Goal: Task Accomplishment & Management: Manage account settings

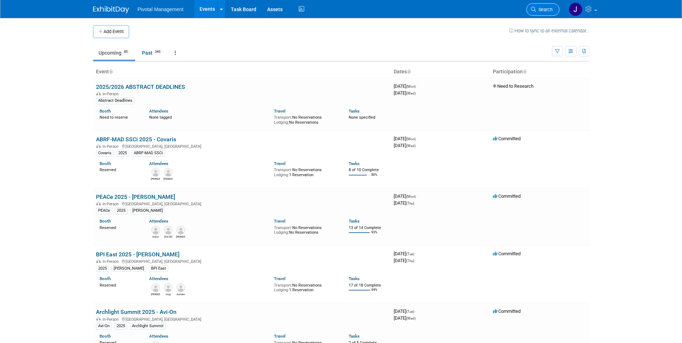
click at [548, 10] on span "Search" at bounding box center [544, 9] width 17 height 5
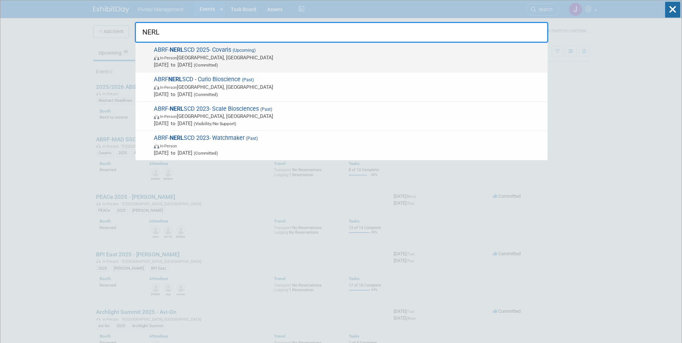
type input "NERL"
click at [253, 54] on span "In-Person New Haven, CT" at bounding box center [349, 57] width 390 height 7
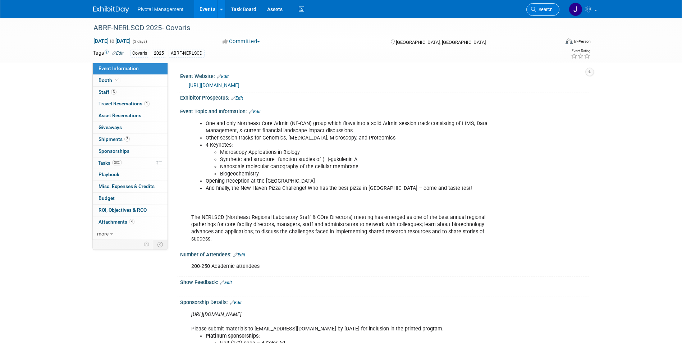
click at [541, 12] on span "Search" at bounding box center [544, 9] width 17 height 5
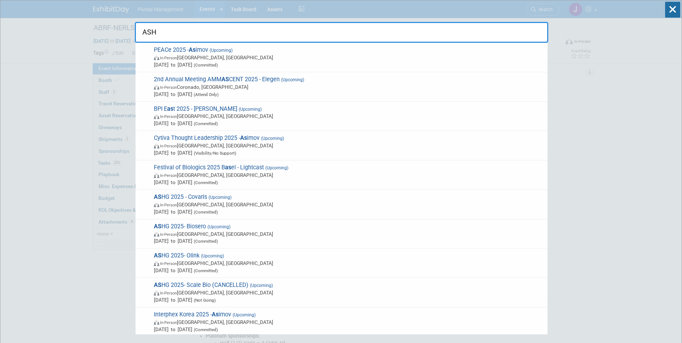
type input "ASHG"
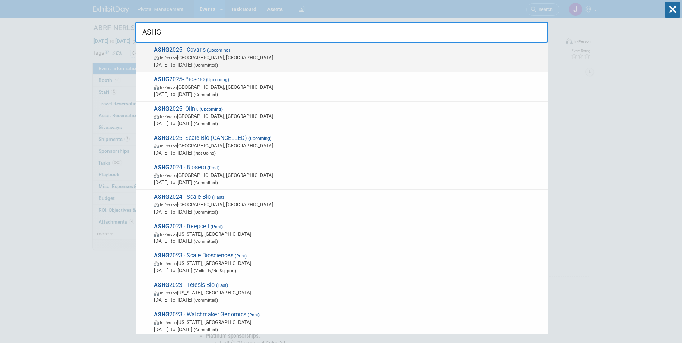
click at [212, 65] on span "Oct 15, 2025 to Oct 17, 2025 (Committed)" at bounding box center [349, 64] width 390 height 7
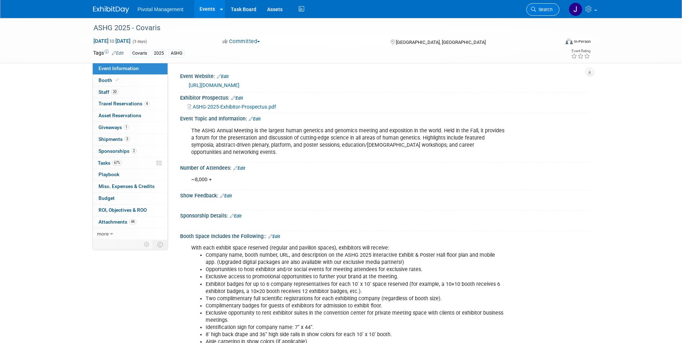
click at [545, 6] on link "Search" at bounding box center [542, 9] width 33 height 13
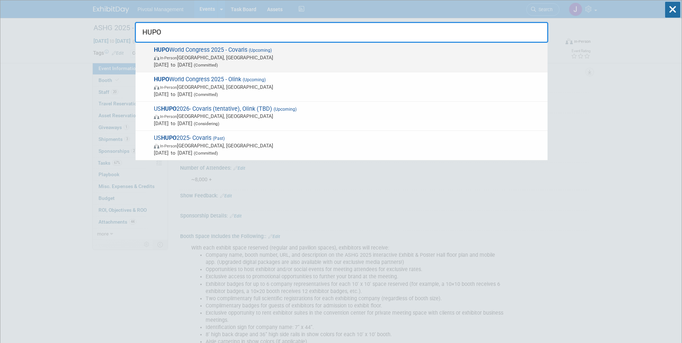
type input "HUPO"
click at [348, 49] on span "HUPO World Congress 2025 - Covaris (Upcoming) In-Person Toronto, Canada Nov 9, …" at bounding box center [348, 57] width 392 height 22
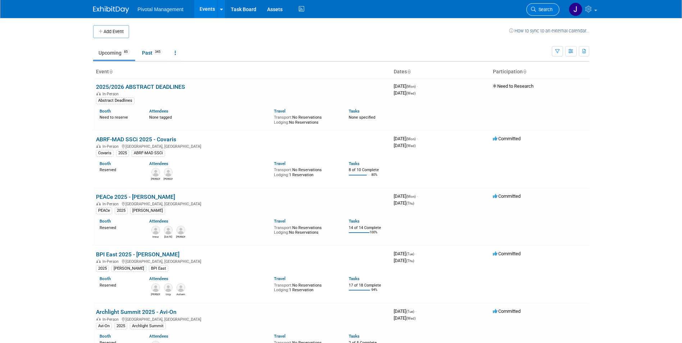
click at [540, 12] on link "Search" at bounding box center [542, 9] width 33 height 13
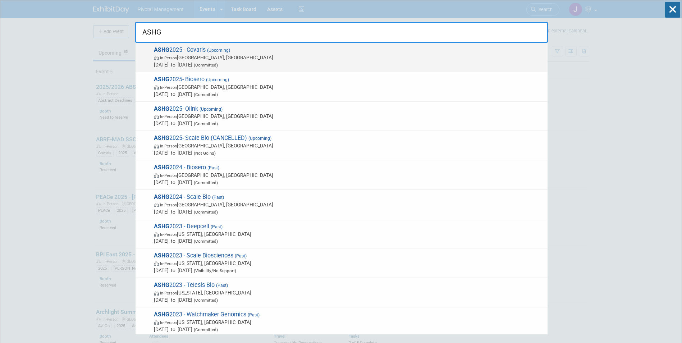
type input "ASHG"
click at [223, 58] on span "In-Person Boston, MA" at bounding box center [349, 57] width 390 height 7
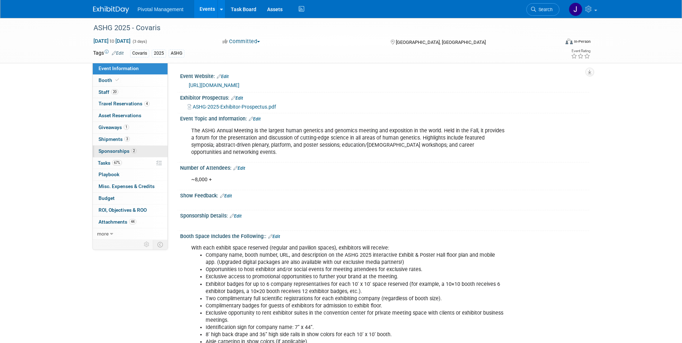
click at [125, 153] on span "Sponsorships 2" at bounding box center [118, 151] width 38 height 6
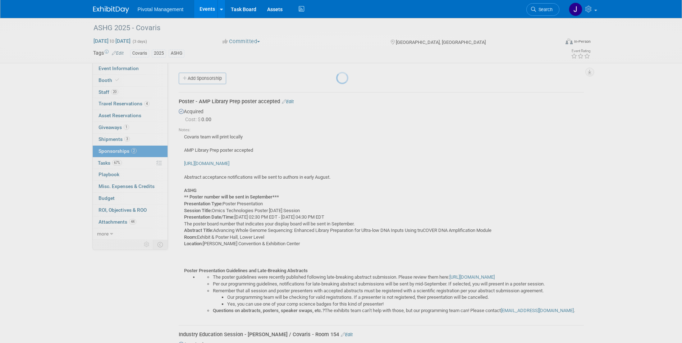
click at [336, 160] on div at bounding box center [341, 171] width 10 height 343
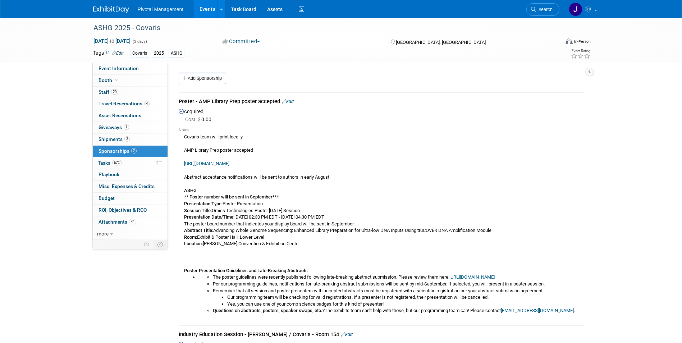
click at [127, 160] on link "67% Tasks 67%" at bounding box center [130, 163] width 75 height 12
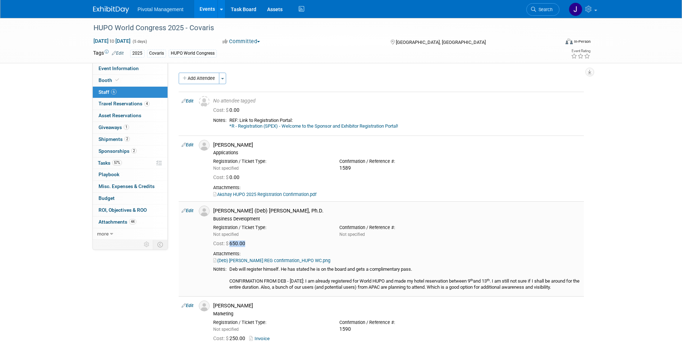
drag, startPoint x: 253, startPoint y: 243, endPoint x: 233, endPoint y: 243, distance: 20.1
click at [233, 243] on div "Cost: $ 650.00" at bounding box center [397, 244] width 368 height 6
drag, startPoint x: 233, startPoint y: 243, endPoint x: 297, endPoint y: 238, distance: 64.9
click at [297, 238] on div "Cost: $ 650.00" at bounding box center [397, 243] width 379 height 10
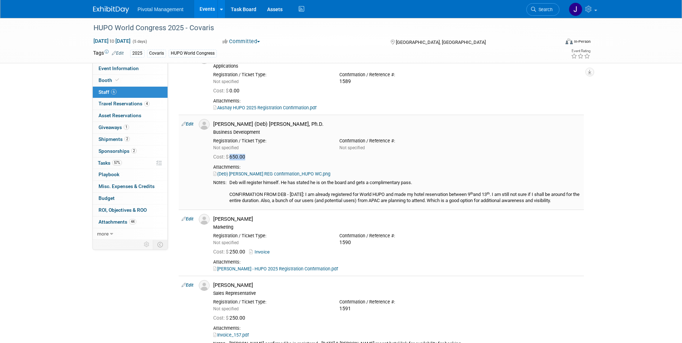
scroll to position [107, 0]
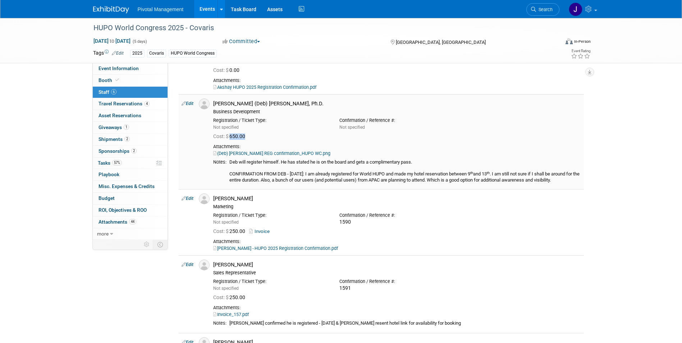
click at [300, 154] on link "(Deb) Bhattacharyya REG confirmation_HUPO WC.png" at bounding box center [271, 153] width 117 height 5
click at [305, 135] on div "Cost: $ 650.00" at bounding box center [397, 136] width 368 height 6
drag, startPoint x: 119, startPoint y: 163, endPoint x: 127, endPoint y: 162, distance: 7.2
click at [119, 163] on span "57%" at bounding box center [117, 162] width 10 height 5
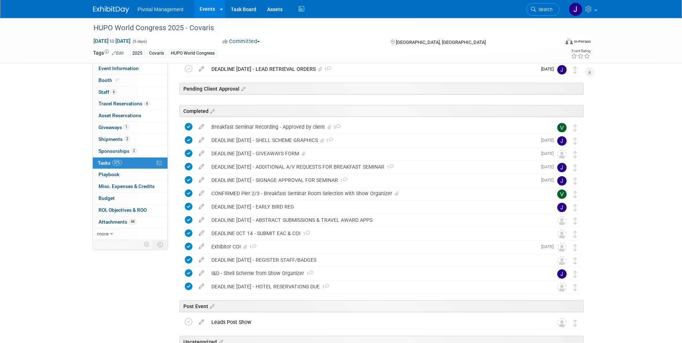
scroll to position [343, 0]
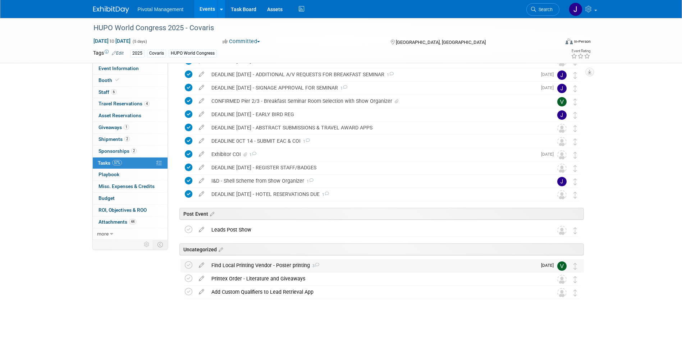
click at [272, 271] on div "Find Local Printing Vendor - Poster printing 3" at bounding box center [372, 265] width 329 height 12
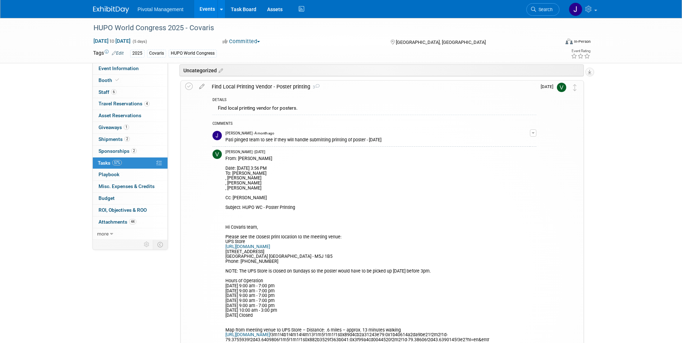
scroll to position [574, 0]
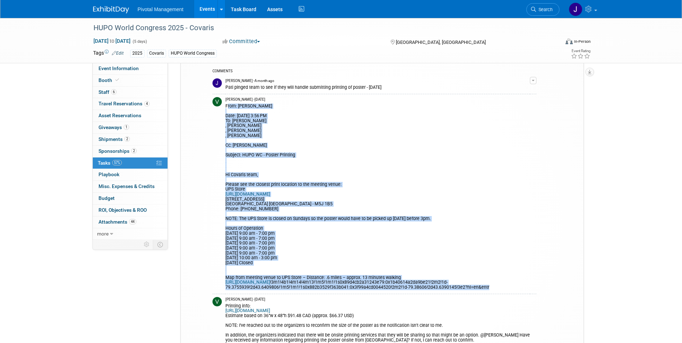
drag, startPoint x: 225, startPoint y: 106, endPoint x: 492, endPoint y: 265, distance: 310.7
click at [492, 265] on div "From: Valerie Weld Date: Tuesday, September 2, 2025 at 3:56 PM To: Elisabeth Pu…" at bounding box center [377, 196] width 305 height 188
click at [341, 133] on div "From: Valerie Weld Date: Tuesday, September 2, 2025 at 3:56 PM To: Elisabeth Pu…" at bounding box center [377, 196] width 305 height 188
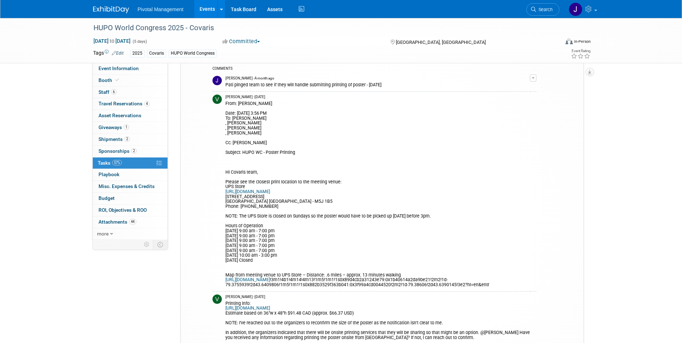
scroll to position [564, 0]
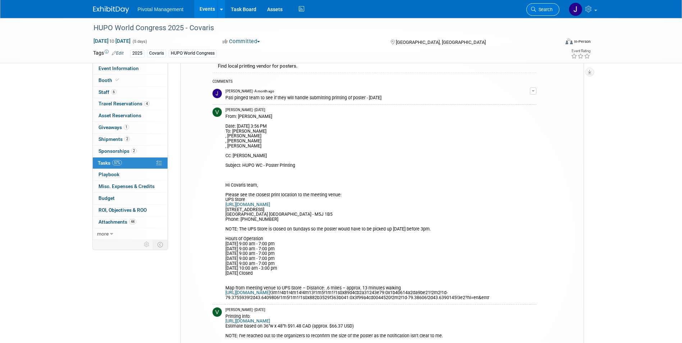
click at [545, 9] on span "Search" at bounding box center [544, 9] width 17 height 5
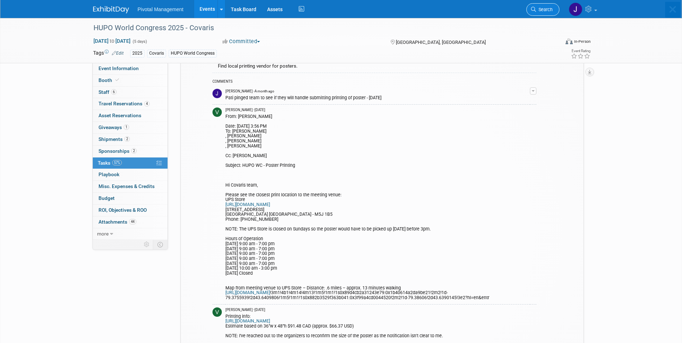
scroll to position [0, 0]
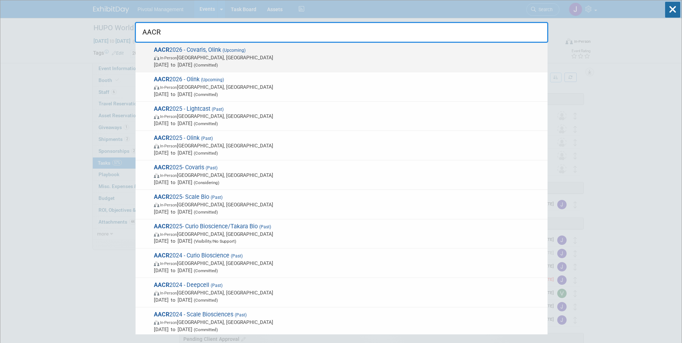
type input "AACR"
click at [328, 60] on span "In-Person San Diego, CA" at bounding box center [349, 57] width 390 height 7
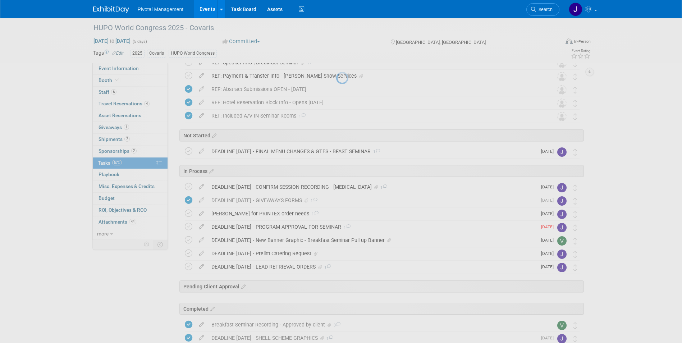
scroll to position [53, 0]
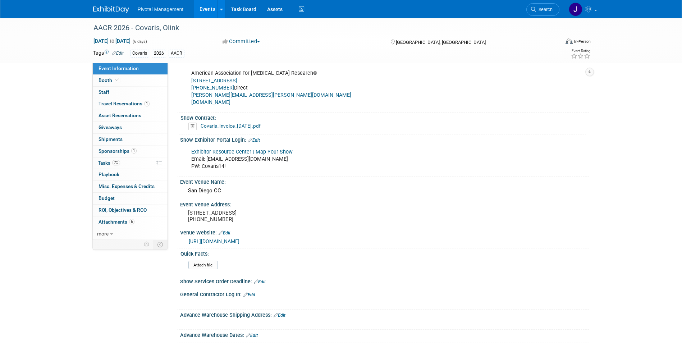
scroll to position [396, 0]
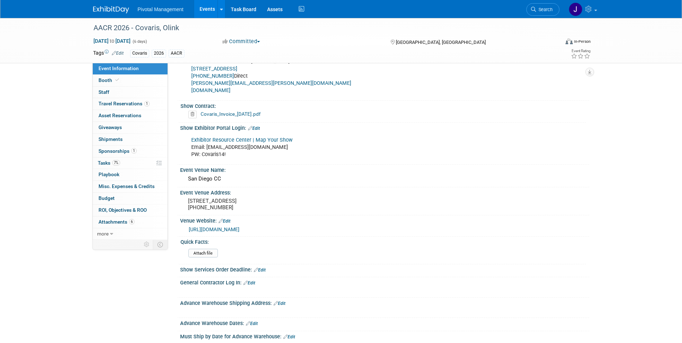
click at [278, 137] on link "Exhibitor Resource Center | Map Your Show" at bounding box center [241, 140] width 101 height 6
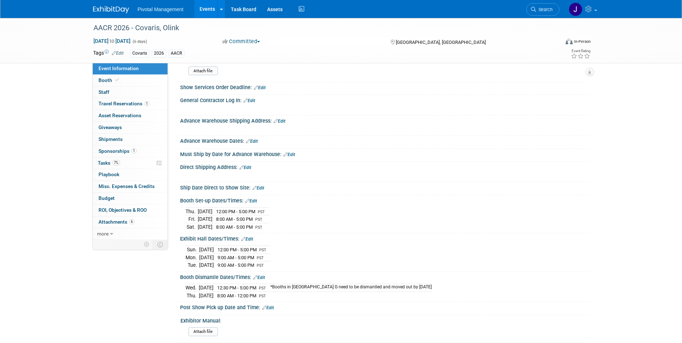
scroll to position [587, 0]
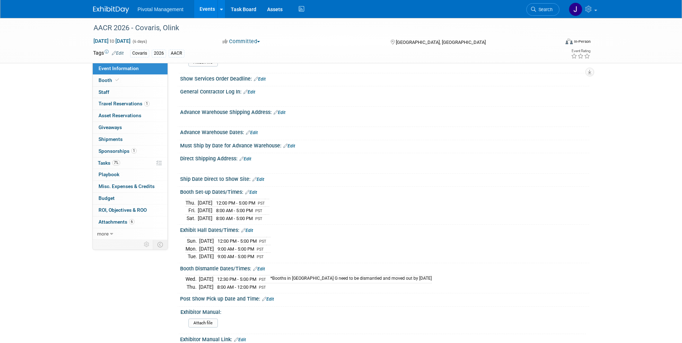
drag, startPoint x: 186, startPoint y: 193, endPoint x: 268, endPoint y: 193, distance: 82.0
click at [268, 199] on tr "Thu. Apr 16, 2026 12:00 PM - 5:00 PM PST" at bounding box center [228, 203] width 84 height 8
drag, startPoint x: 268, startPoint y: 193, endPoint x: 449, endPoint y: 161, distance: 183.7
click at [449, 164] on div at bounding box center [348, 167] width 324 height 7
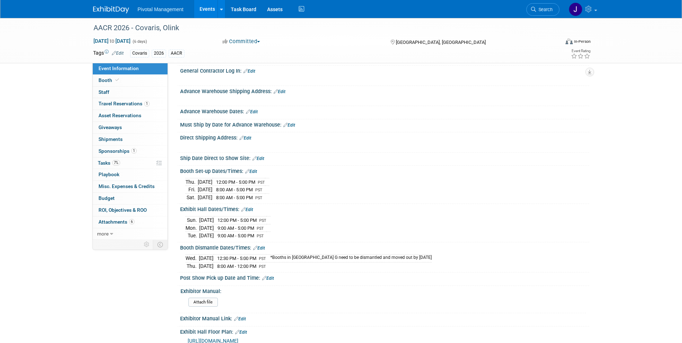
scroll to position [609, 0]
drag, startPoint x: 114, startPoint y: 80, endPoint x: 136, endPoint y: 82, distance: 21.6
click at [115, 80] on icon at bounding box center [117, 80] width 4 height 4
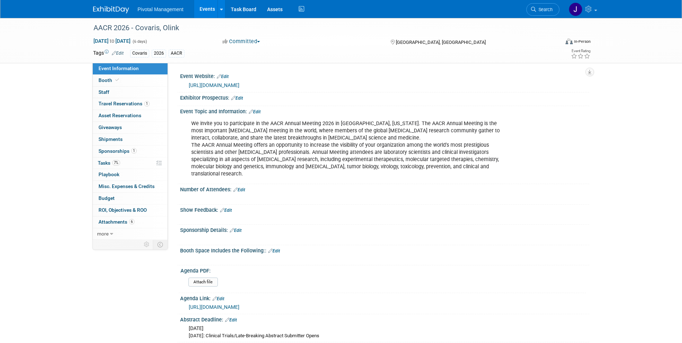
select select "No"
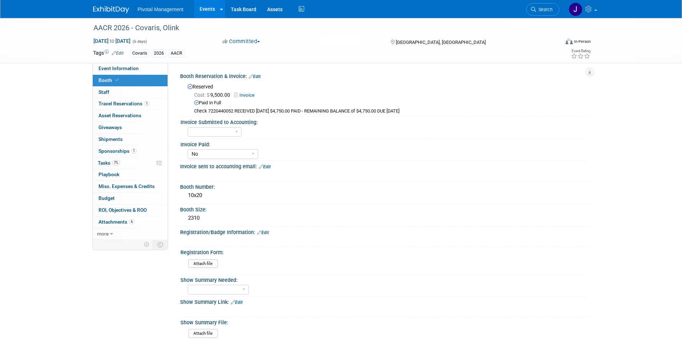
click at [246, 92] on link "Invoice" at bounding box center [246, 94] width 24 height 5
click at [128, 62] on div "AACR 2026 - Covaris, Olink Apr 17, 2026 to Apr 22, 2026 (6 days) Apr 17, 2026 t…" at bounding box center [341, 40] width 507 height 45
click at [128, 64] on link "Event Information" at bounding box center [130, 69] width 75 height 12
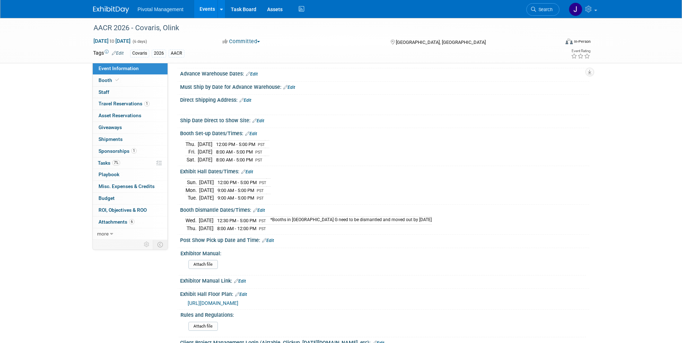
scroll to position [662, 0]
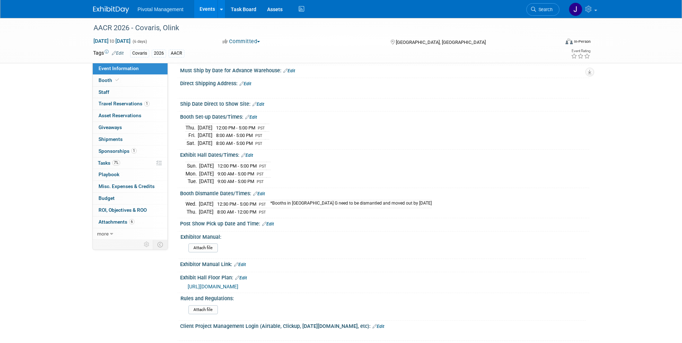
drag, startPoint x: 177, startPoint y: 182, endPoint x: 293, endPoint y: 205, distance: 118.4
click at [293, 205] on div "Booth Dismantle Dates/Times: Edit Wed. Apr 22, 2026 12:30 PM - 5:00 PM PST *Boo…" at bounding box center [383, 203] width 412 height 31
copy div "Booth Dismantle Dates/Times: Edit Wed. Apr 22, 2026 12:30 PM - 5:00 PM PST *Boo…"
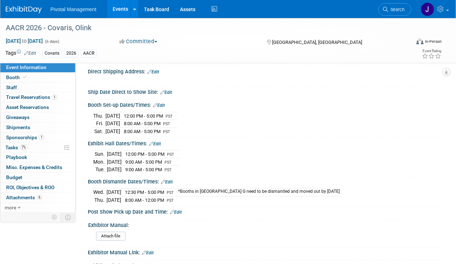
scroll to position [682, 0]
click at [156, 141] on link "Edit" at bounding box center [155, 143] width 12 height 5
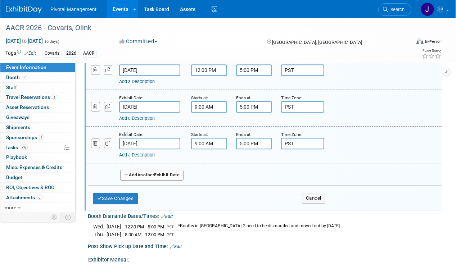
scroll to position [778, 0]
click at [168, 169] on button "Add Another Exhibit Date" at bounding box center [151, 174] width 63 height 11
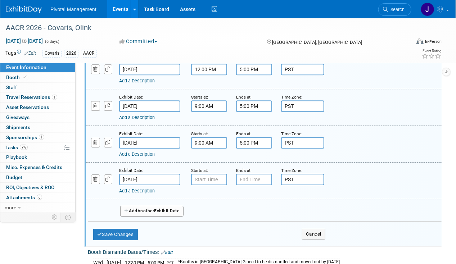
click at [201, 174] on input "text" at bounding box center [209, 180] width 36 height 12
type input "7:00 AM"
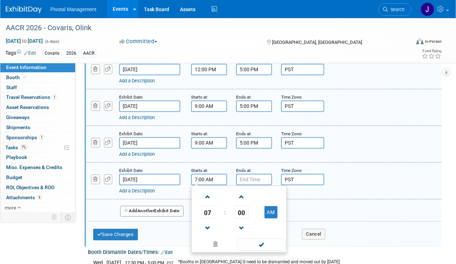
drag, startPoint x: 219, startPoint y: 161, endPoint x: 179, endPoint y: 159, distance: 39.9
click at [179, 163] on div "Exhibit Date: Apr 22, 2026 Starts at: 7:00 AM 07 : 00 AM 12 01 02 03 04 05 06 0…" at bounding box center [264, 181] width 356 height 37
type input "9:00 AM"
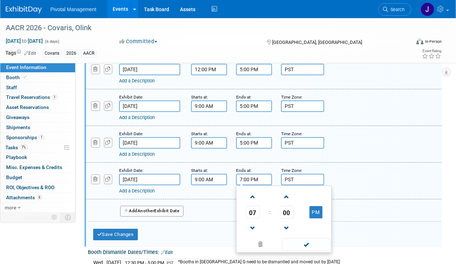
click at [238, 174] on input "7:00 PM" at bounding box center [254, 180] width 36 height 12
type input "12:00 PM"
click at [127, 229] on button "Save Changes" at bounding box center [115, 235] width 45 height 12
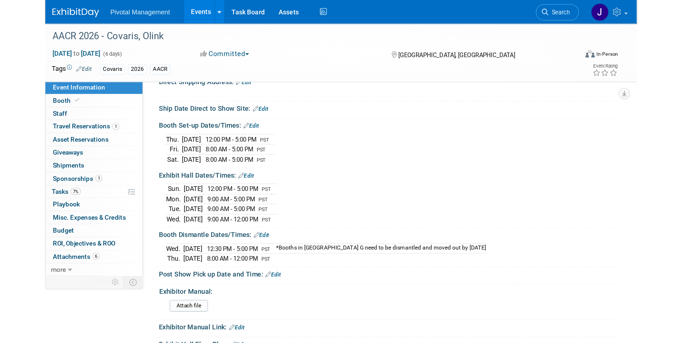
scroll to position [690, 0]
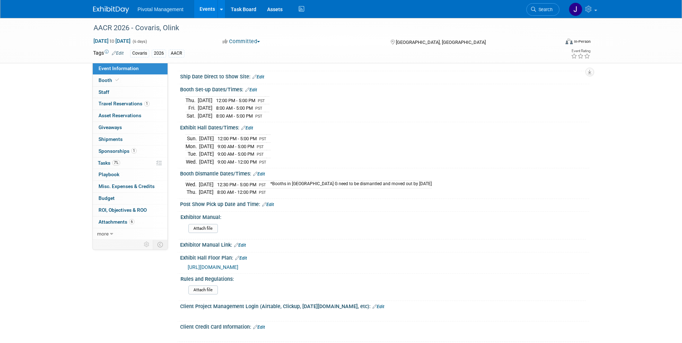
click at [554, 11] on link "Search" at bounding box center [542, 9] width 33 height 13
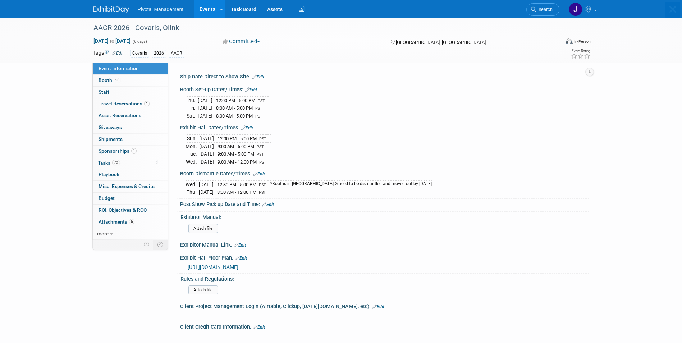
scroll to position [0, 0]
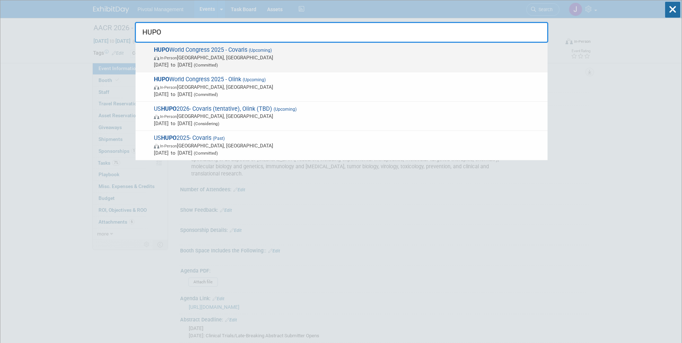
type input "HUPO"
click at [346, 65] on span "Nov 9, 2025 to Nov 13, 2025 (Committed)" at bounding box center [349, 64] width 390 height 7
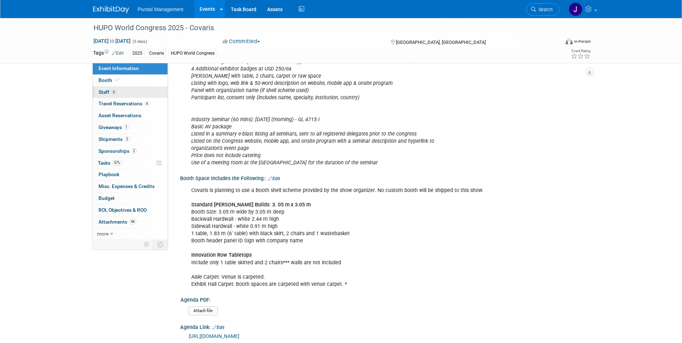
click at [116, 90] on span "6" at bounding box center [113, 91] width 5 height 5
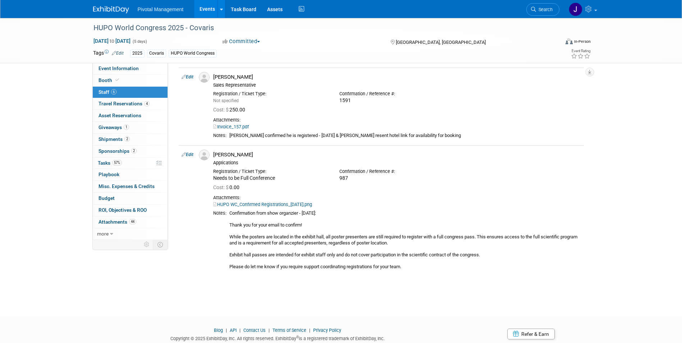
scroll to position [312, 0]
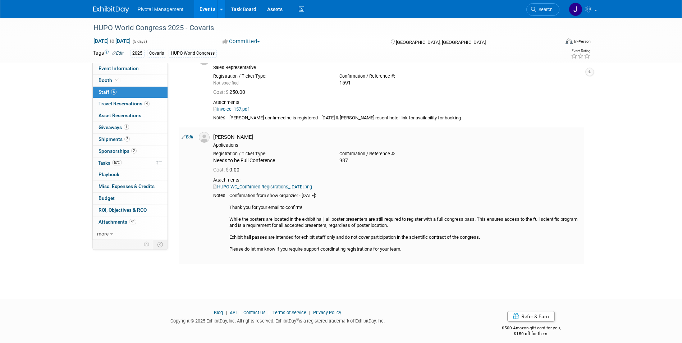
click at [290, 184] on link "HUPO WC_Confirmed Registrations_[DATE].png" at bounding box center [262, 186] width 99 height 5
click at [379, 187] on div "HUPO WC_Confirmed Registrations_[DATE].png" at bounding box center [397, 187] width 368 height 6
click at [335, 175] on td "Sameer Vasantgadkar Applications Registration / Ticket Type: Cost: $ 0.00" at bounding box center [397, 196] width 374 height 137
click at [312, 185] on link "HUPO WC_Confirmed Registrations_08.26.25.png" at bounding box center [262, 186] width 99 height 5
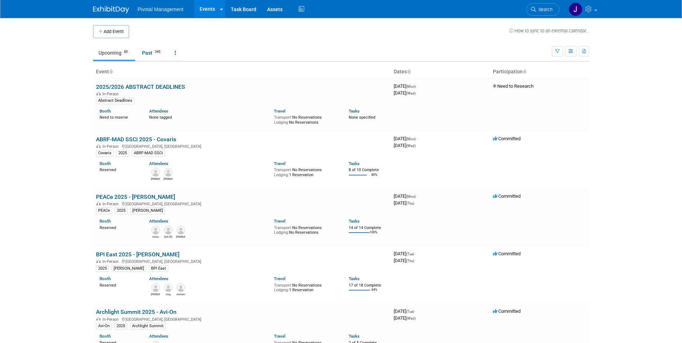
click at [532, 5] on link "Search" at bounding box center [542, 9] width 33 height 13
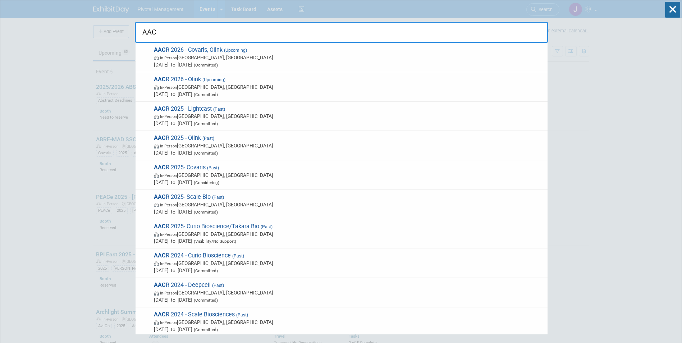
type input "AACR"
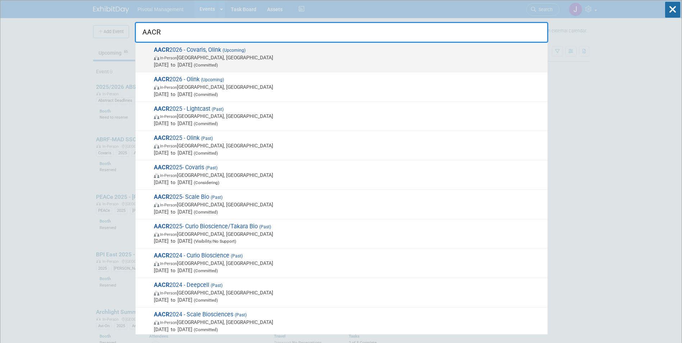
click at [222, 60] on span "In-Person [GEOGRAPHIC_DATA], [GEOGRAPHIC_DATA]" at bounding box center [349, 57] width 390 height 7
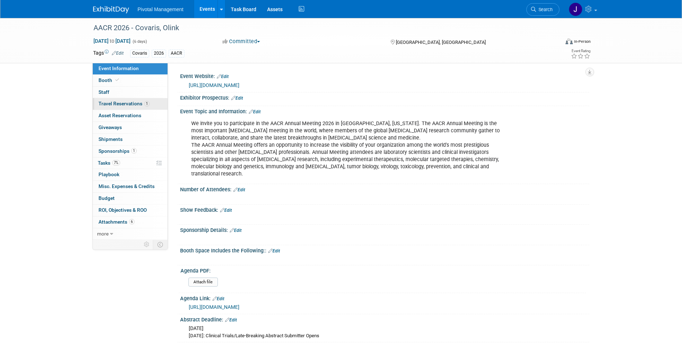
click at [114, 104] on span "Travel Reservations 1" at bounding box center [124, 104] width 51 height 6
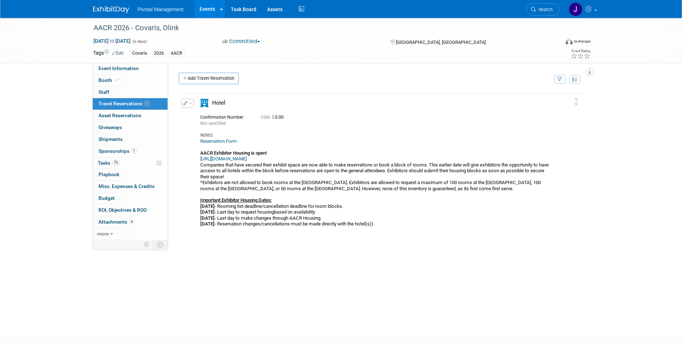
click at [190, 105] on button "button" at bounding box center [187, 103] width 13 height 9
click at [230, 114] on button "Edit Reservation" at bounding box center [212, 116] width 61 height 10
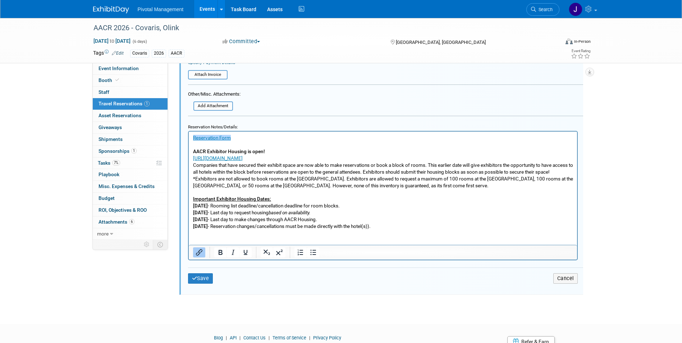
scroll to position [308, 0]
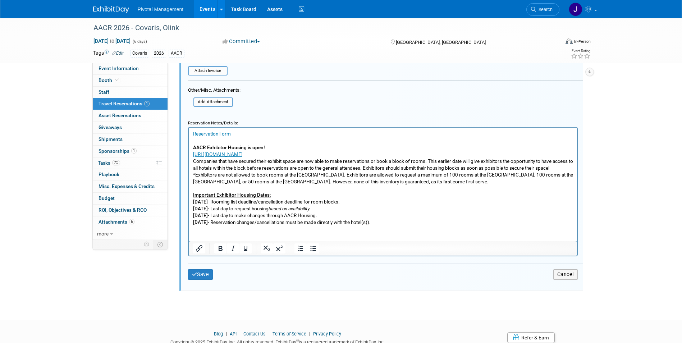
click at [403, 229] on p "Reservation Form AACR Exhibitor Housing is open! [URL][DOMAIN_NAME] Companies t…" at bounding box center [383, 181] width 380 height 102
click at [404, 225] on p "Reservation Form AACR Exhibitor Housing is open! [URL][DOMAIN_NAME] Companies t…" at bounding box center [383, 177] width 380 height 95
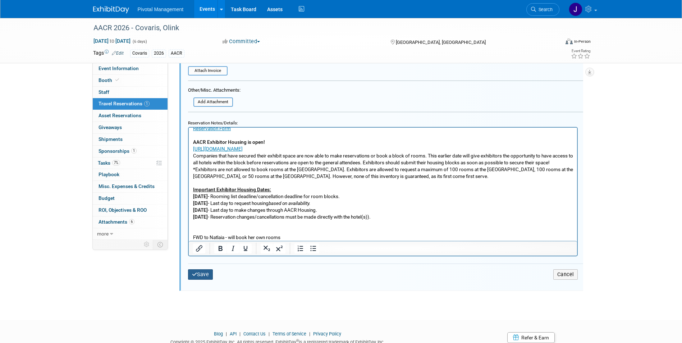
click at [194, 276] on icon "submit" at bounding box center [194, 274] width 5 height 5
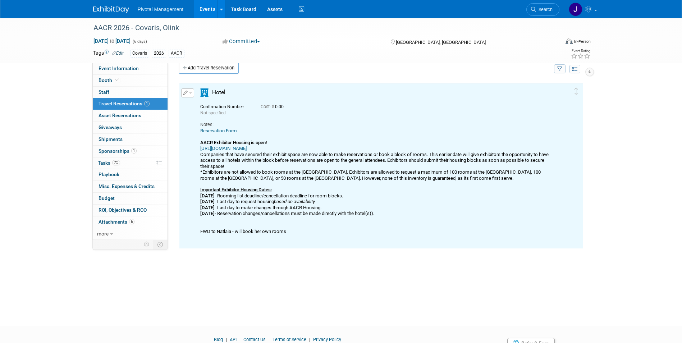
scroll to position [0, 0]
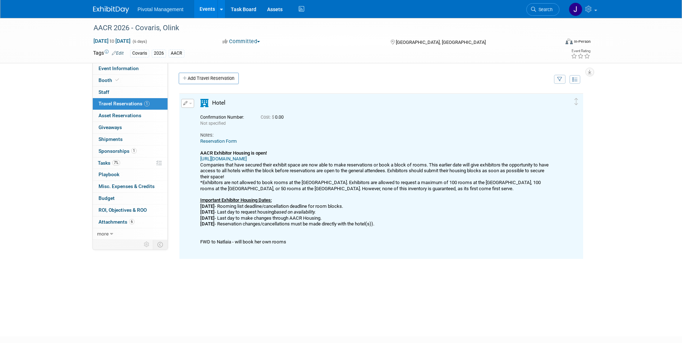
click at [208, 78] on link "Add Travel Reservation" at bounding box center [209, 79] width 60 height 12
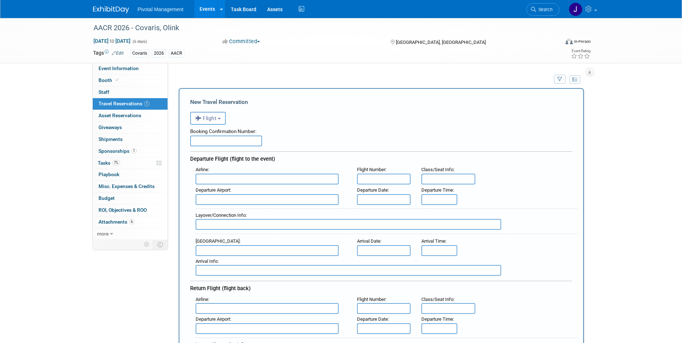
click at [209, 118] on span "Flight" at bounding box center [206, 118] width 22 height 6
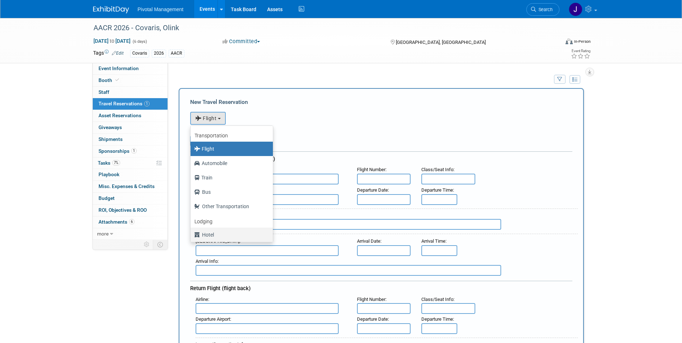
click at [213, 231] on label "Hotel" at bounding box center [230, 235] width 72 height 12
click at [192, 232] on input "Hotel" at bounding box center [189, 234] width 5 height 5
select select "6"
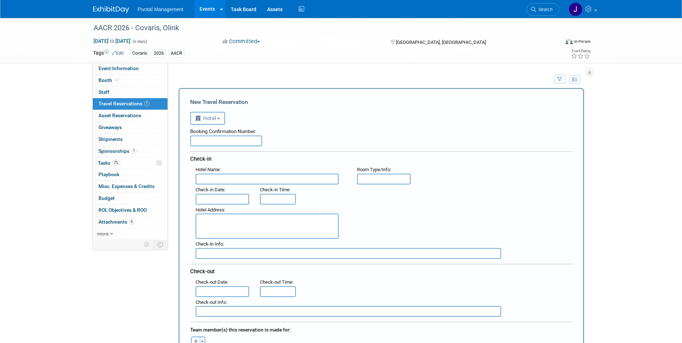
click at [230, 138] on input "text" at bounding box center [226, 141] width 72 height 11
click at [227, 179] on input "text" at bounding box center [267, 179] width 143 height 11
paste input "[GEOGRAPHIC_DATA] [GEOGRAPHIC_DATA] [STREET_ADDRESS]"
click at [251, 178] on input "[GEOGRAPHIC_DATA] [GEOGRAPHIC_DATA] [STREET_ADDRESS]" at bounding box center [267, 179] width 143 height 11
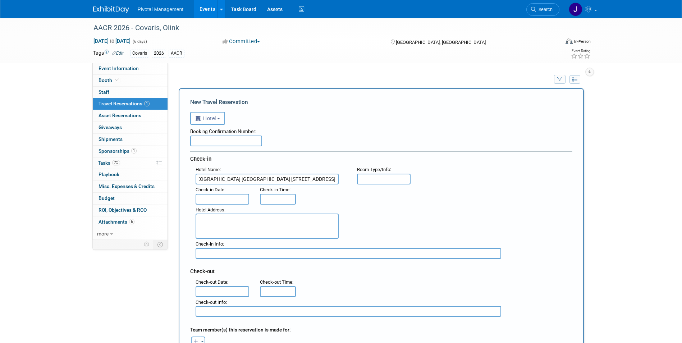
scroll to position [0, 54]
drag, startPoint x: 249, startPoint y: 178, endPoint x: 406, endPoint y: 179, distance: 156.8
click at [406, 179] on div "Hotel Name : [GEOGRAPHIC_DATA] [GEOGRAPHIC_DATA] [STREET_ADDRESS] Flight Number…" at bounding box center [384, 174] width 388 height 20
type input "[GEOGRAPHIC_DATA] [GEOGRAPHIC_DATA]"
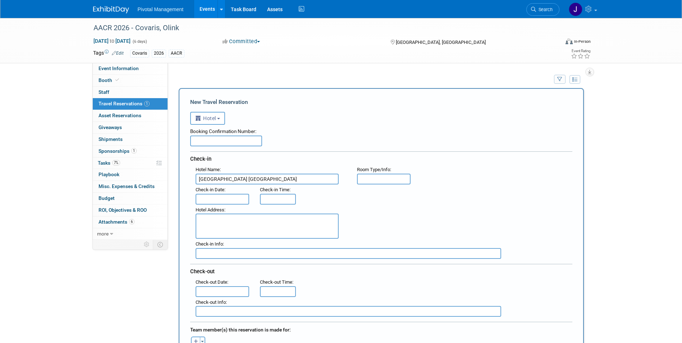
click at [247, 220] on textarea at bounding box center [267, 226] width 143 height 25
paste textarea "[STREET_ADDRESS]"
type textarea "[STREET_ADDRESS]"
click at [232, 200] on body "Pivotal Management Events Add Event Bulk Upload Events Shareable Event Boards R…" at bounding box center [341, 171] width 682 height 343
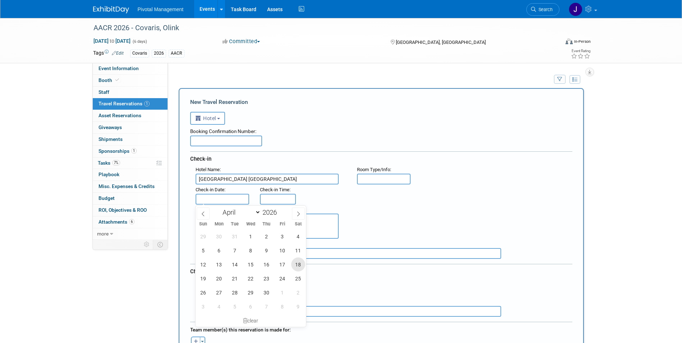
click at [293, 264] on span "18" at bounding box center [298, 264] width 14 height 14
type input "[DATE]"
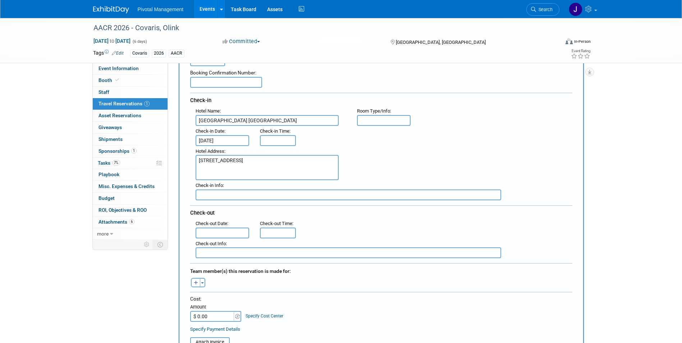
scroll to position [69, 0]
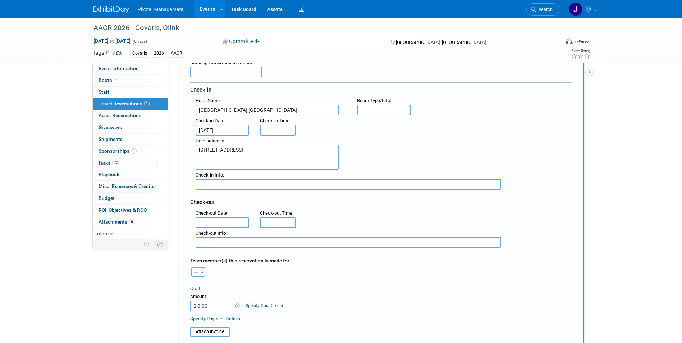
click at [233, 226] on input "text" at bounding box center [223, 222] width 54 height 11
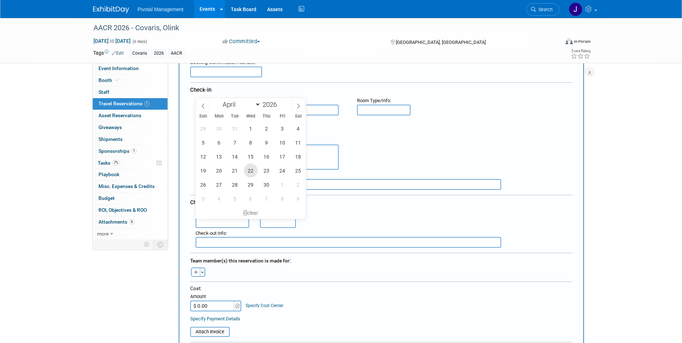
click at [251, 172] on span "22" at bounding box center [251, 171] width 14 height 14
type input "[DATE]"
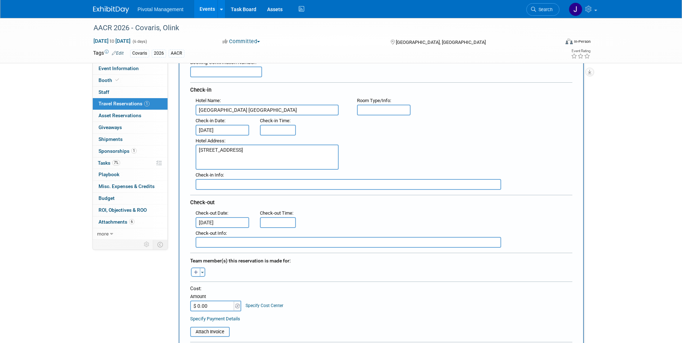
click at [368, 110] on input "text" at bounding box center [384, 110] width 54 height 11
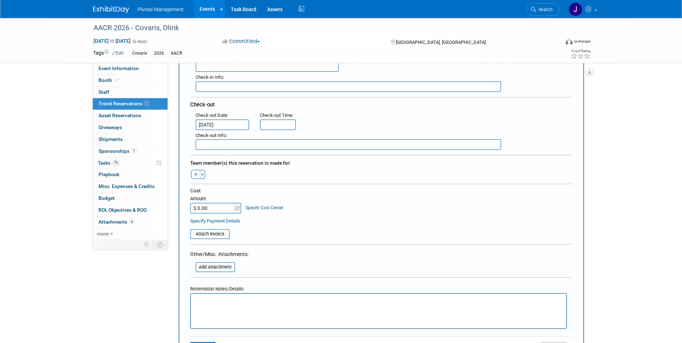
scroll to position [179, 0]
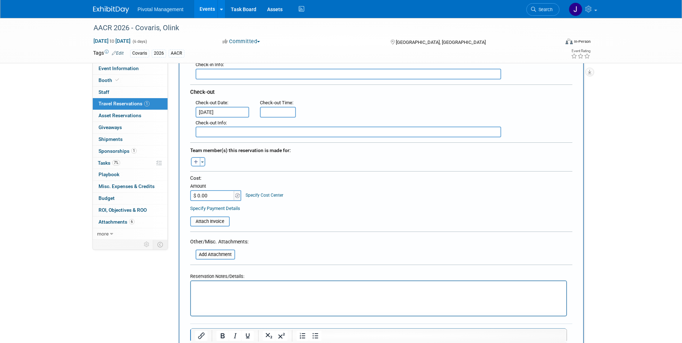
drag, startPoint x: 258, startPoint y: 274, endPoint x: 252, endPoint y: 279, distance: 7.2
click at [258, 274] on div "Reservation Notes/Details:" at bounding box center [378, 275] width 377 height 10
drag, startPoint x: 233, startPoint y: 289, endPoint x: 356, endPoint y: 297, distance: 123.2
click at [356, 292] on html at bounding box center [378, 286] width 375 height 10
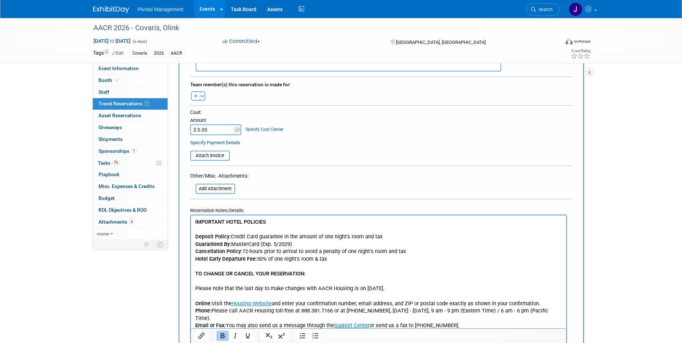
scroll to position [38, 0]
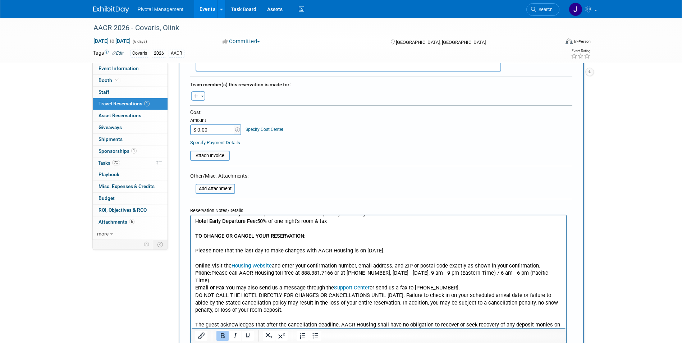
click at [268, 225] on p "IMPORTANT HOTEL POLICIES Deposit Policy: Credit Card guarantee in the amount of…" at bounding box center [378, 235] width 367 height 111
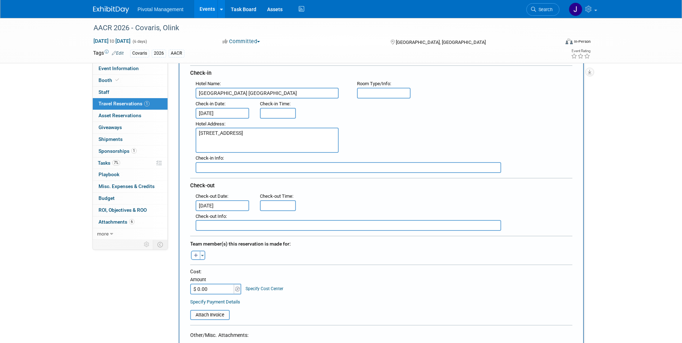
scroll to position [0, 0]
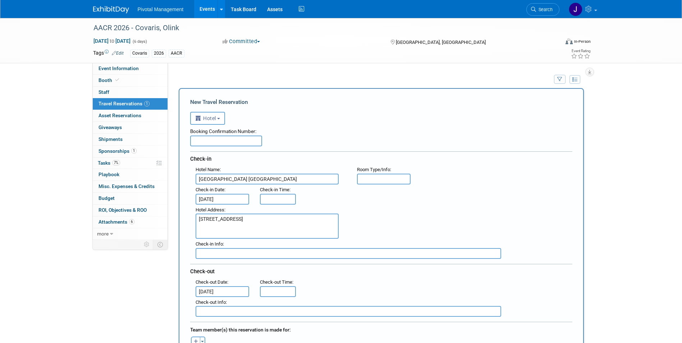
click at [257, 227] on textarea "[STREET_ADDRESS]" at bounding box center [267, 226] width 143 height 25
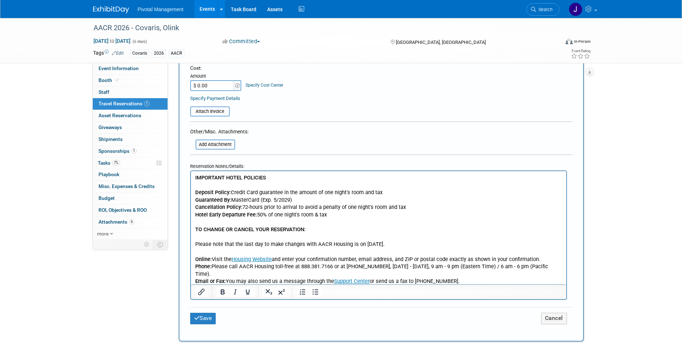
scroll to position [291, 0]
click at [196, 190] on b "Deposit Policy:" at bounding box center [213, 191] width 36 height 6
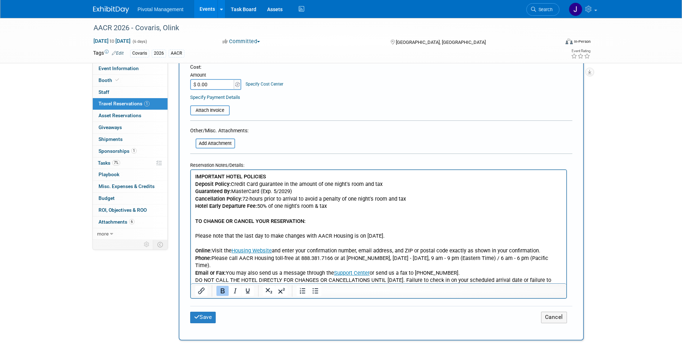
click at [278, 177] on p "IMPORTANT HOTEL POLICIES Deposit Policy: Credit Card guarantee in the amount of…" at bounding box center [378, 225] width 367 height 104
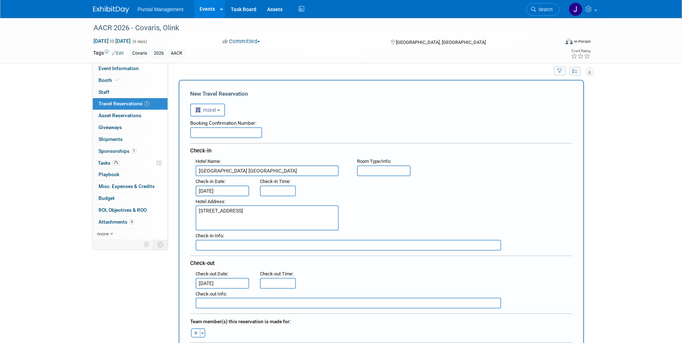
scroll to position [0, 0]
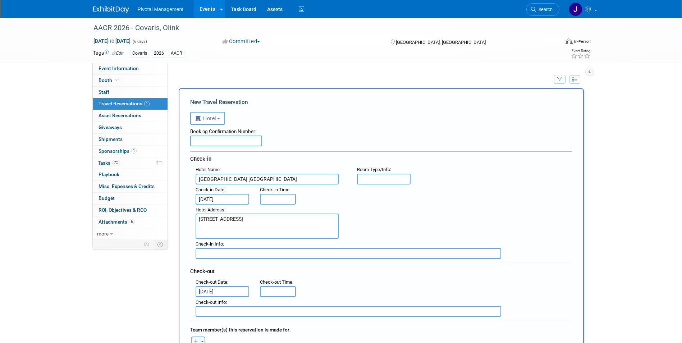
click at [230, 198] on body "Pivotal Management Events Add Event Bulk Upload Events Shareable Event Boards R…" at bounding box center [341, 171] width 682 height 343
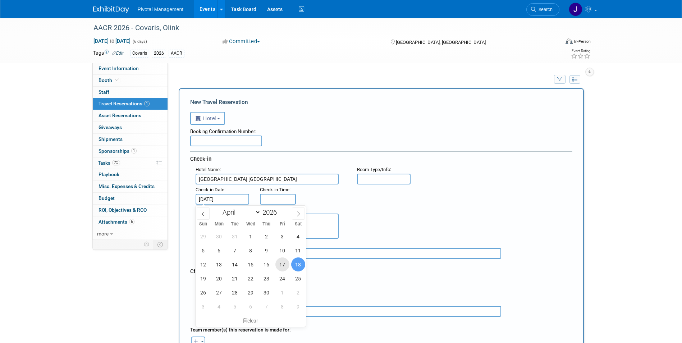
click at [279, 264] on span "17" at bounding box center [282, 264] width 14 height 14
type input "[DATE]"
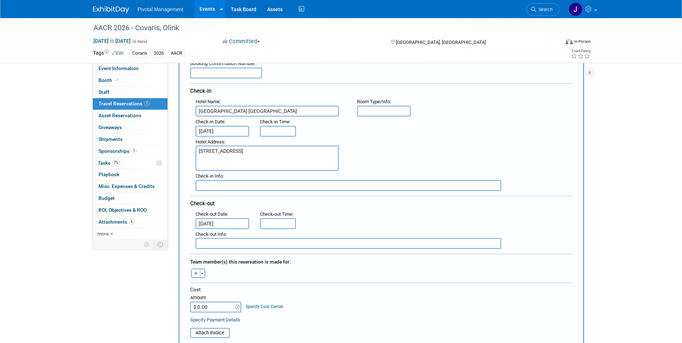
scroll to position [77, 0]
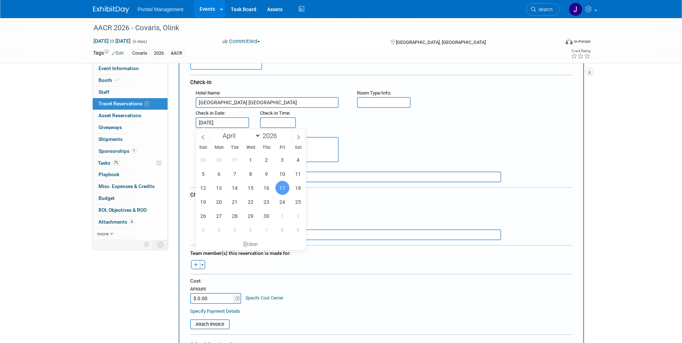
click at [346, 115] on div ": Check-in Date : [DATE] Check-in Time :" at bounding box center [384, 118] width 388 height 20
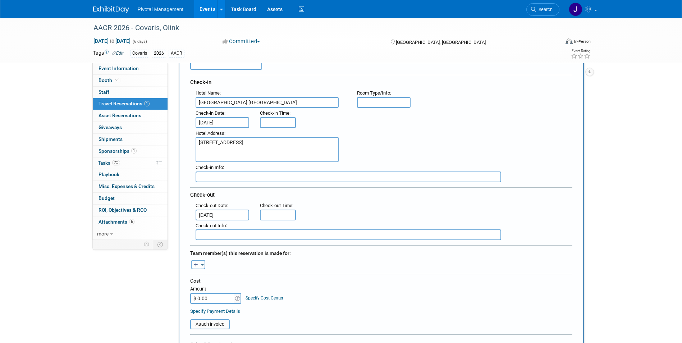
click at [292, 119] on input "text" at bounding box center [278, 122] width 36 height 11
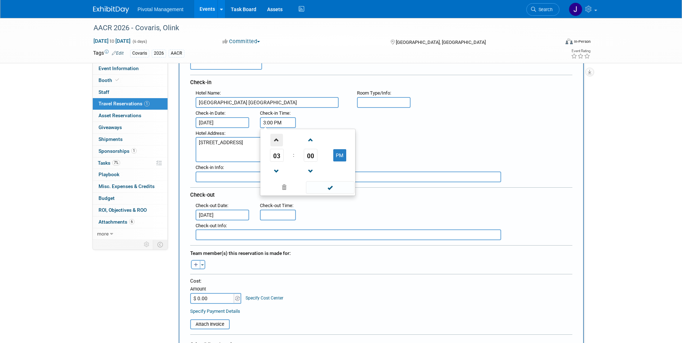
click at [276, 143] on span at bounding box center [276, 140] width 13 height 13
type input "4:00 PM"
click at [327, 185] on span at bounding box center [330, 187] width 49 height 13
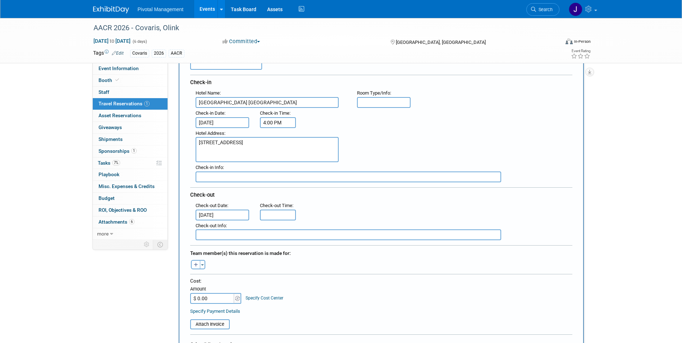
type input "11:00 AM"
click at [270, 218] on input "11:00 AM" at bounding box center [278, 215] width 36 height 11
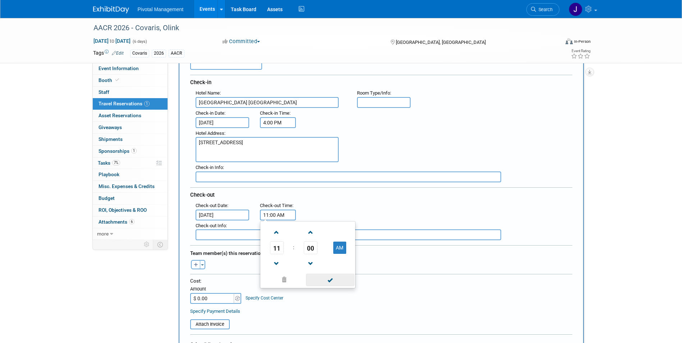
click at [322, 280] on span at bounding box center [330, 280] width 49 height 13
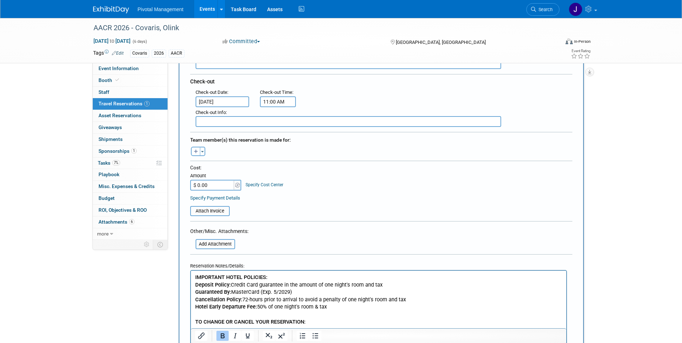
scroll to position [207, 0]
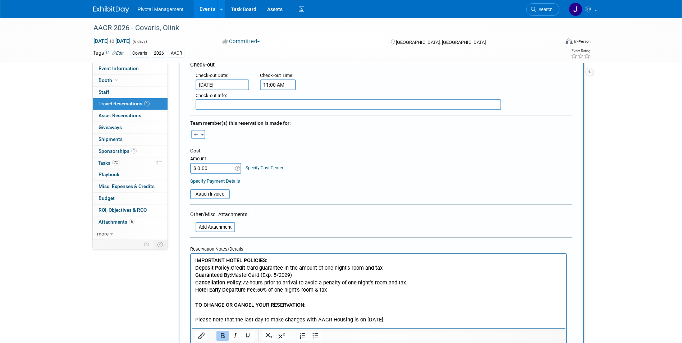
click at [220, 166] on input "$ 0.00" at bounding box center [212, 168] width 45 height 11
paste input "1,652.2"
type input "$ 1,652.20"
click at [196, 133] on icon "button" at bounding box center [196, 135] width 4 height 5
select select
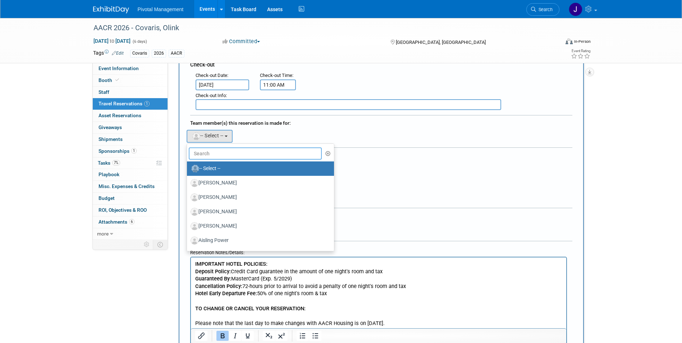
click at [248, 150] on input "text" at bounding box center [255, 153] width 133 height 12
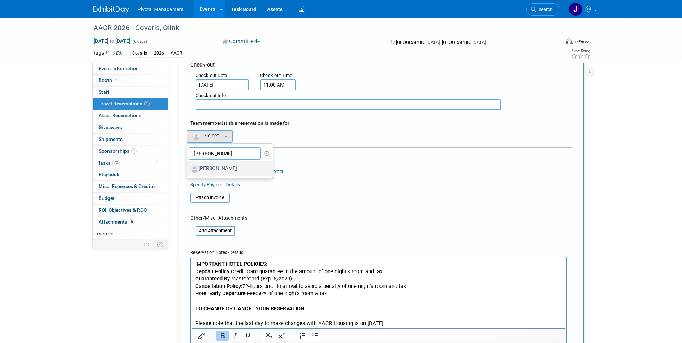
type input "[PERSON_NAME]"
click at [232, 168] on label "[PERSON_NAME]" at bounding box center [228, 169] width 75 height 12
click at [188, 168] on input "[PERSON_NAME]" at bounding box center [185, 167] width 5 height 5
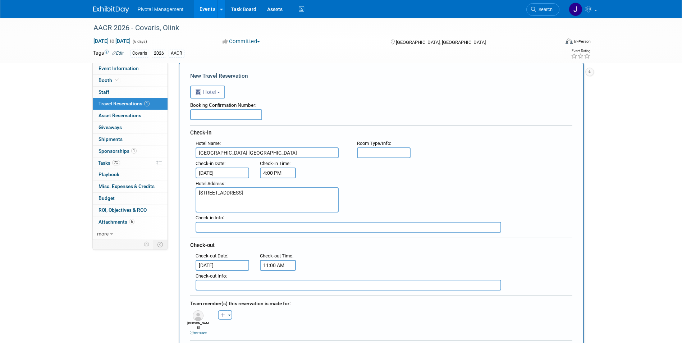
scroll to position [0, 0]
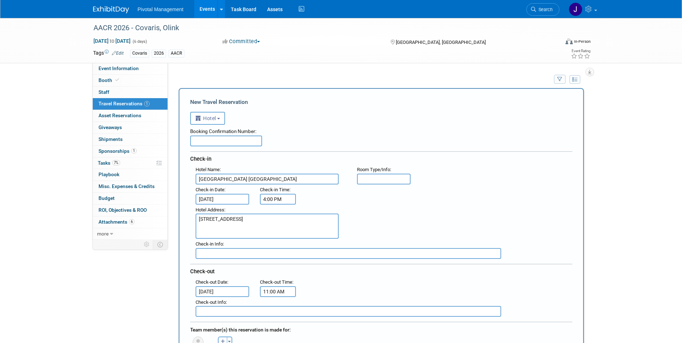
click at [222, 140] on input "text" at bounding box center [226, 141] width 72 height 11
paste input "#59567012"
type input "#59567012"
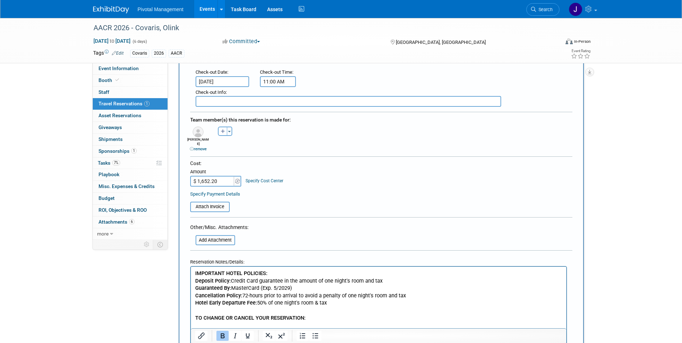
scroll to position [222, 0]
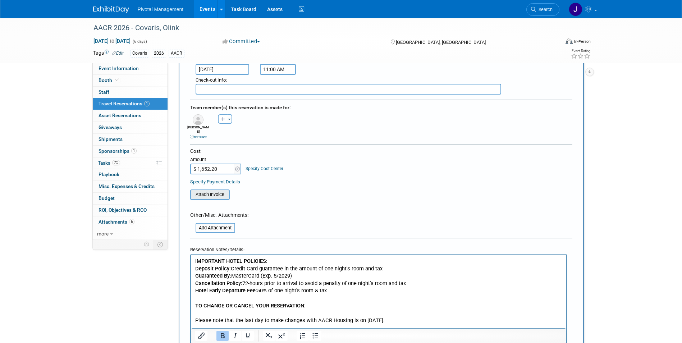
click at [215, 190] on input "file" at bounding box center [186, 194] width 86 height 9
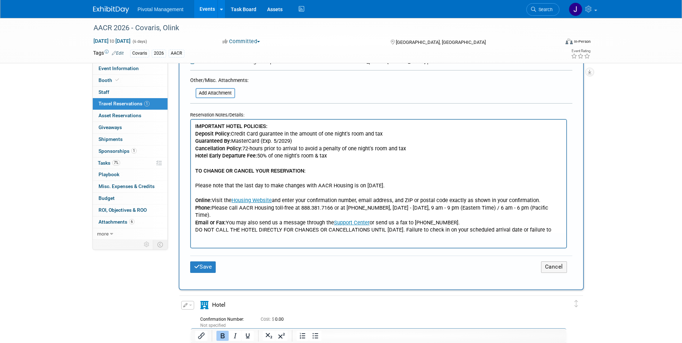
scroll to position [440, 0]
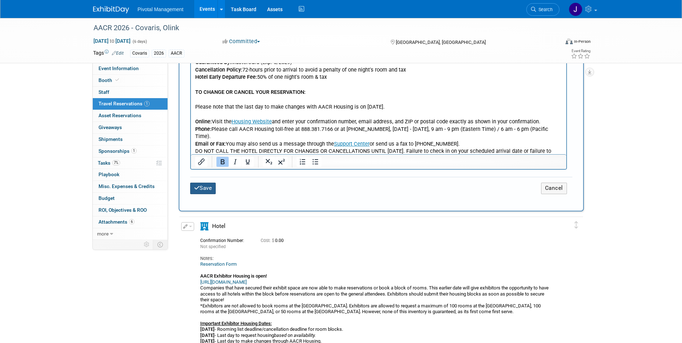
click at [210, 185] on button "Save" at bounding box center [203, 188] width 26 height 11
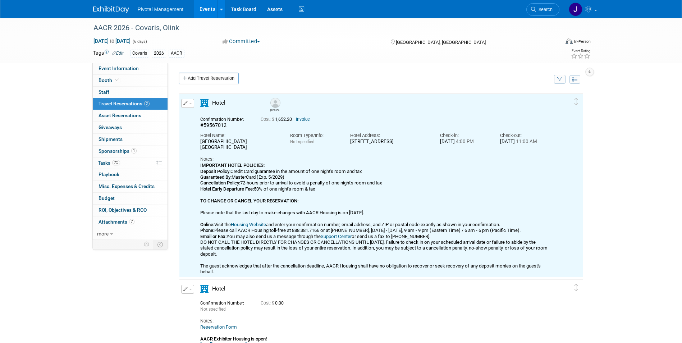
scroll to position [0, 0]
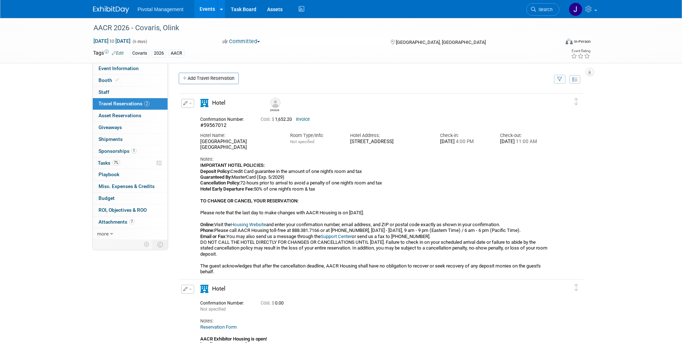
click at [189, 104] on span "button" at bounding box center [190, 103] width 3 height 1
click at [225, 118] on button "Edit Reservation" at bounding box center [212, 116] width 61 height 10
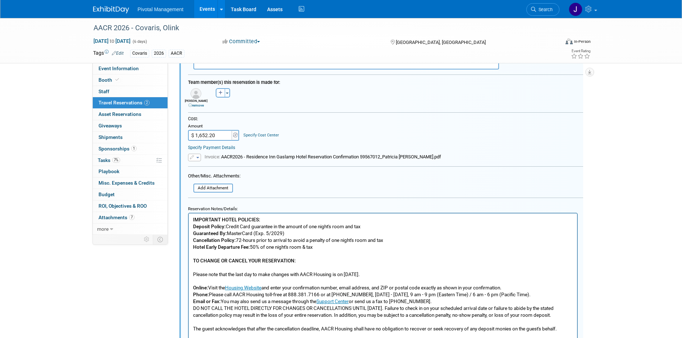
scroll to position [230, 0]
click at [194, 162] on form "<i class="fas fa-plane" style="padding: 6px 4px 6px 1px;"></i> Flight <i class=…" at bounding box center [385, 121] width 395 height 505
click at [196, 158] on span "button" at bounding box center [197, 156] width 3 height 1
click at [221, 175] on link "Remove attachment" at bounding box center [224, 178] width 72 height 10
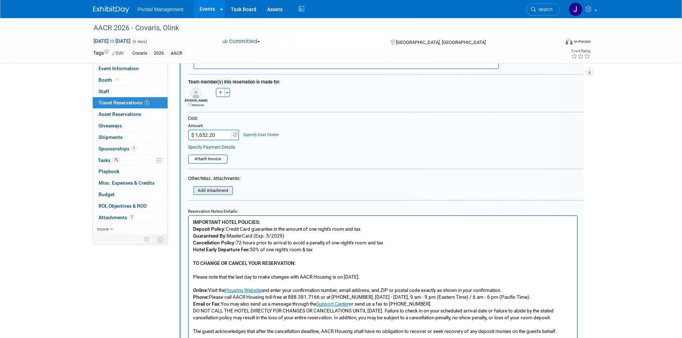
click at [210, 191] on input "file" at bounding box center [190, 191] width 86 height 8
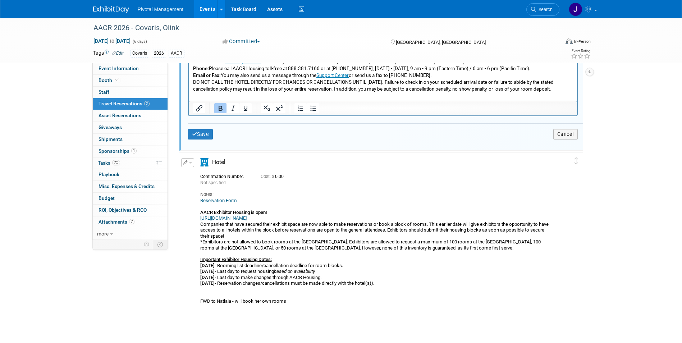
scroll to position [468, 0]
click at [189, 130] on button "Save" at bounding box center [200, 134] width 25 height 10
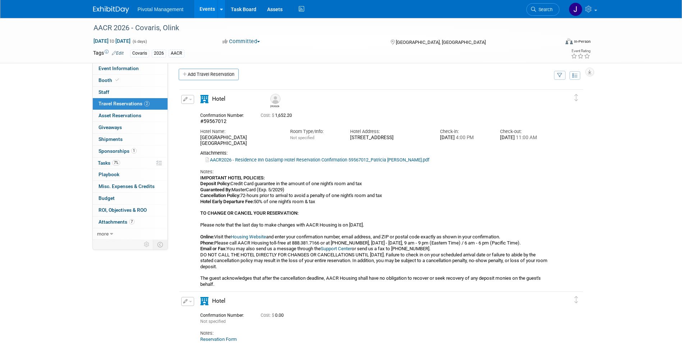
scroll to position [0, 0]
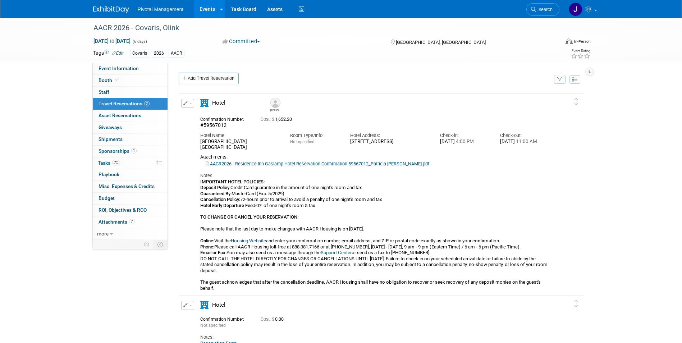
click at [189, 104] on span "button" at bounding box center [190, 103] width 3 height 1
click at [204, 138] on button "Duplicate" at bounding box center [212, 139] width 61 height 10
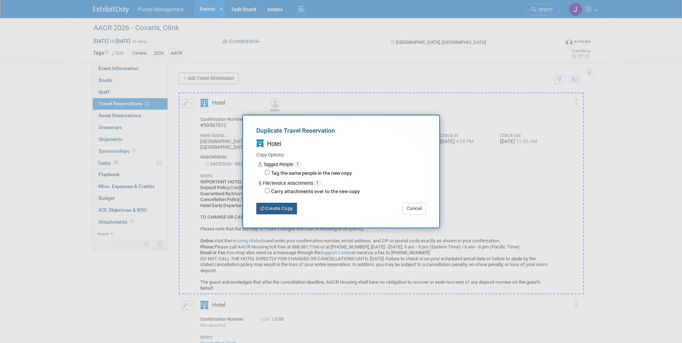
click at [289, 206] on button "Create Copy" at bounding box center [276, 209] width 41 height 12
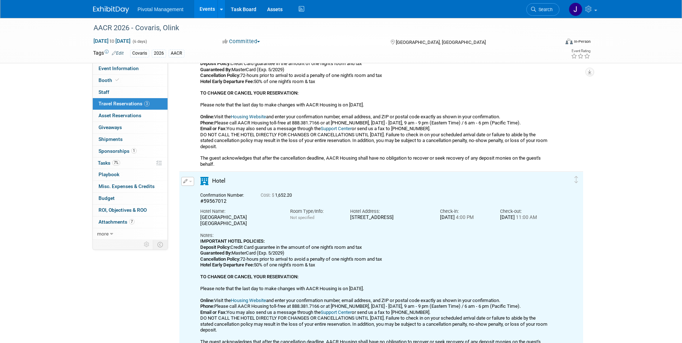
scroll to position [131, 0]
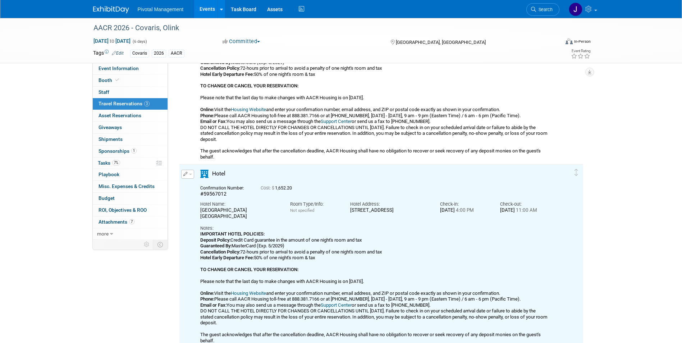
click at [194, 177] on div "Edit Reservation [GEOGRAPHIC_DATA]" at bounding box center [186, 176] width 15 height 13
click at [191, 177] on button "button" at bounding box center [187, 174] width 13 height 9
click at [214, 187] on button "Edit Reservation" at bounding box center [212, 187] width 61 height 10
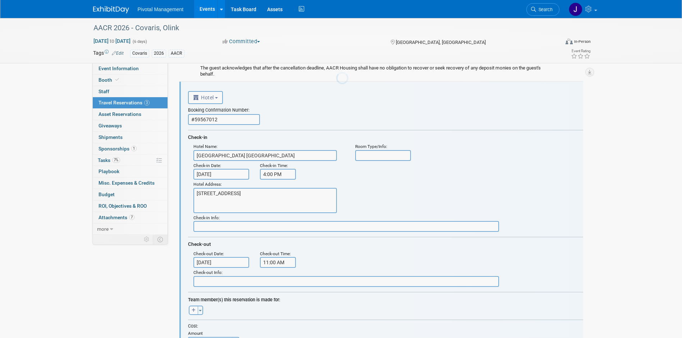
scroll to position [0, 0]
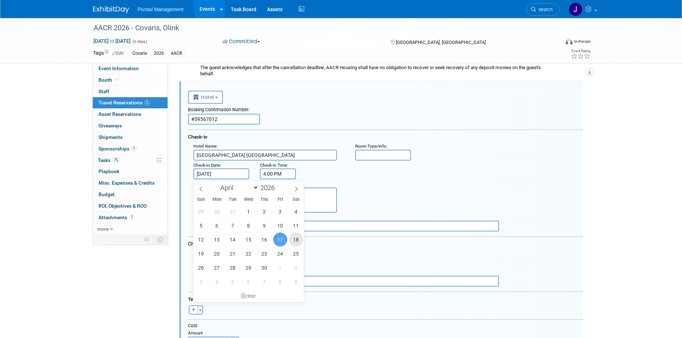
click at [296, 237] on span "18" at bounding box center [296, 239] width 14 height 14
type input "[DATE]"
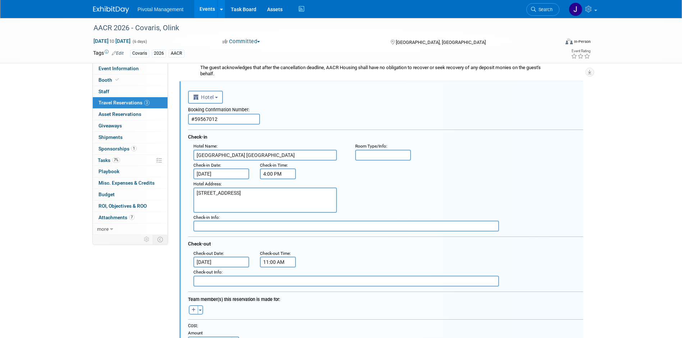
click at [225, 264] on input "[DATE]" at bounding box center [221, 261] width 56 height 11
click at [412, 232] on div "Booking Confirmation Number: #59567012 Check-in Hotel Name : Residence Inn [GEO…" at bounding box center [385, 195] width 395 height 183
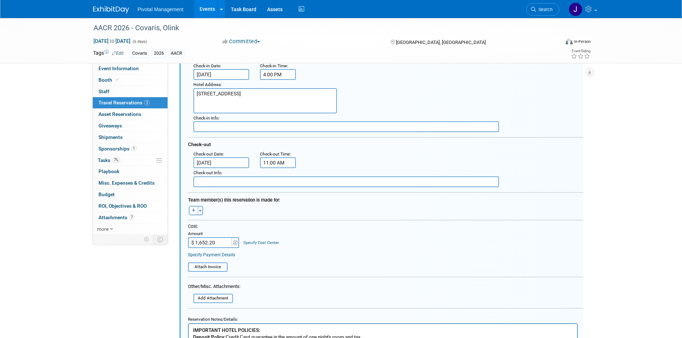
scroll to position [336, 0]
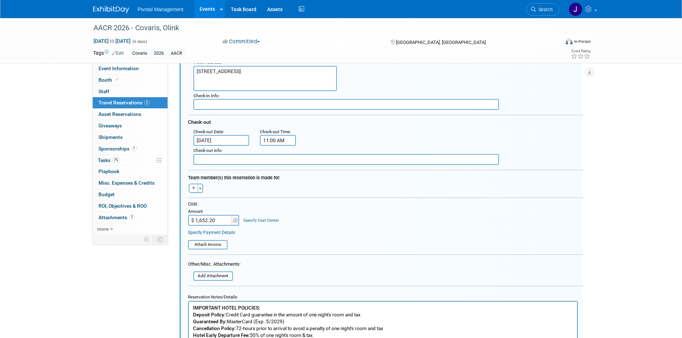
click at [219, 221] on input "$ 1,652.20" at bounding box center [210, 220] width 45 height 11
paste input "1,321.76"
type input "$ 1,321.76"
click at [357, 223] on div "Cost: Amount $ 1,321.76 Specify Cost Center Cost Center -- Not Specified --" at bounding box center [385, 213] width 395 height 24
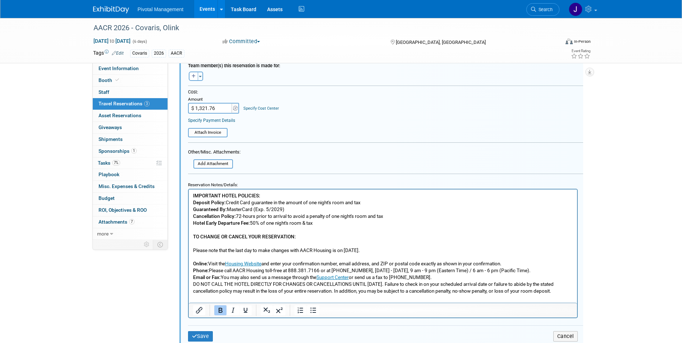
scroll to position [453, 0]
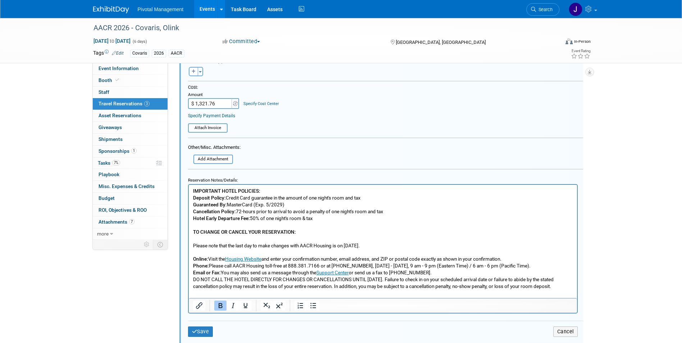
click at [193, 189] on b "IMPORTANT HOTEL POLICIES:" at bounding box center [226, 191] width 67 height 6
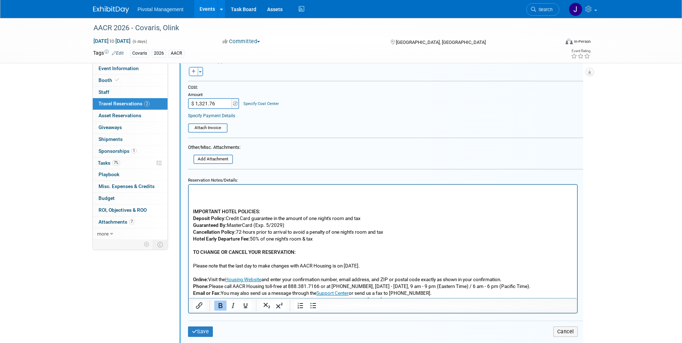
click at [193, 189] on p "Rich Text Area. Press ALT-0 for help." at bounding box center [383, 190] width 380 height 7
click at [207, 329] on button "Save" at bounding box center [200, 331] width 25 height 10
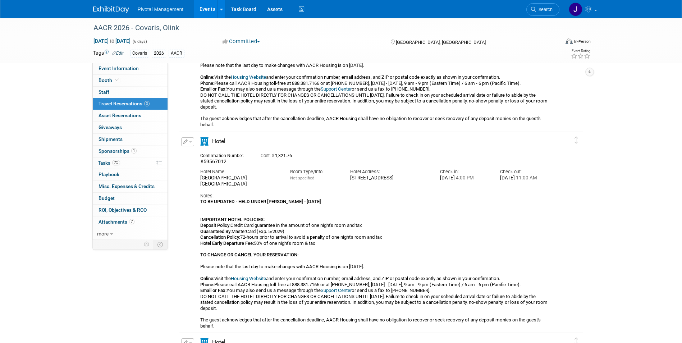
scroll to position [174, 0]
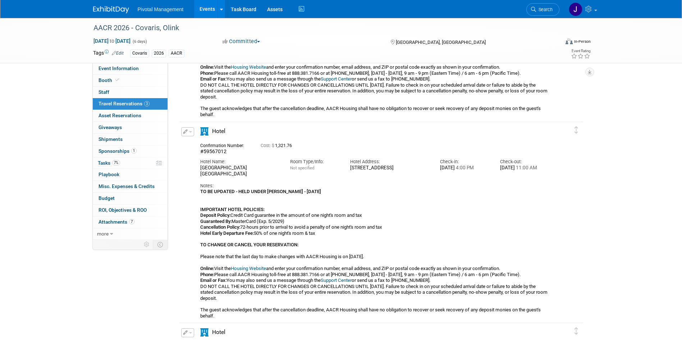
click at [182, 132] on button "button" at bounding box center [187, 131] width 13 height 9
click at [200, 145] on button "Edit Reservation" at bounding box center [212, 144] width 61 height 10
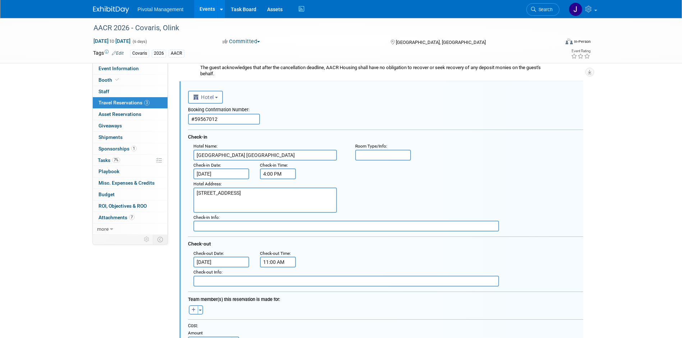
scroll to position [0, 0]
click at [228, 120] on input "#59567012" at bounding box center [224, 119] width 72 height 11
click at [228, 119] on input "#59567012" at bounding box center [224, 119] width 72 height 11
paste input "47"
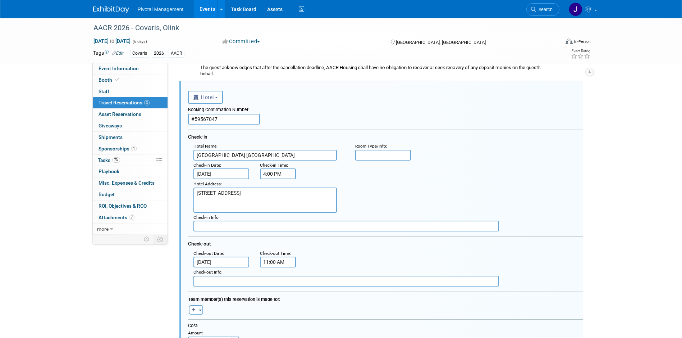
type input "#59567047"
click at [344, 122] on div "Booking Confirmation Number: #59567047" at bounding box center [385, 114] width 395 height 21
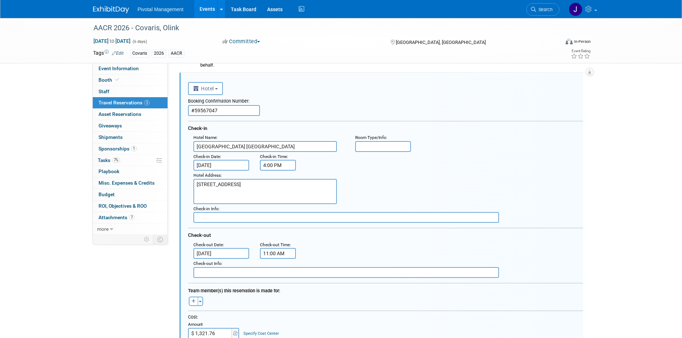
scroll to position [218, 0]
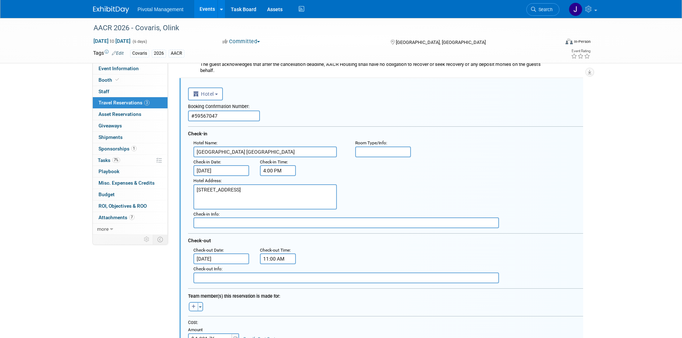
click at [218, 114] on input "#59567047" at bounding box center [224, 115] width 72 height 11
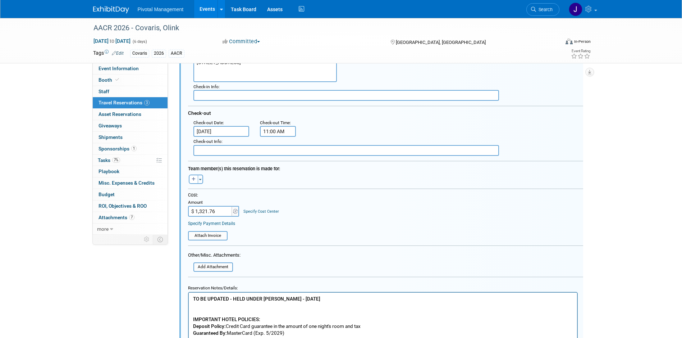
scroll to position [360, 0]
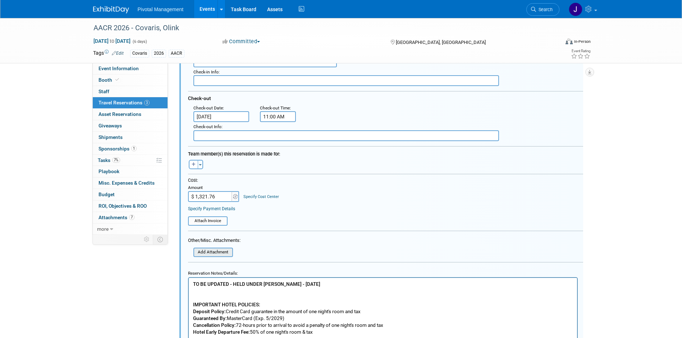
click at [208, 256] on input "file" at bounding box center [190, 252] width 86 height 8
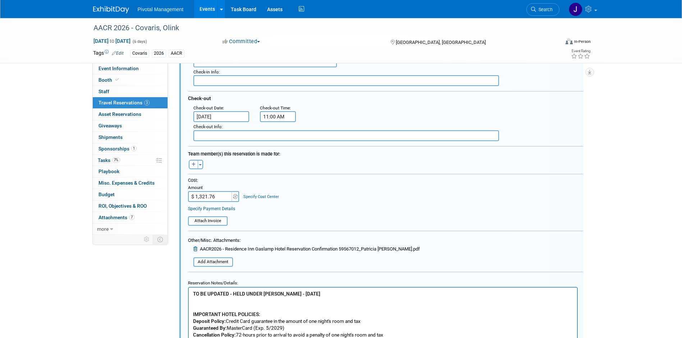
click at [196, 249] on icon at bounding box center [195, 248] width 5 height 5
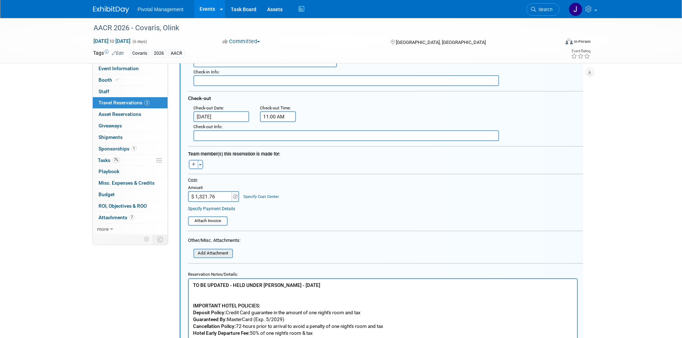
click at [221, 253] on input "file" at bounding box center [190, 253] width 86 height 8
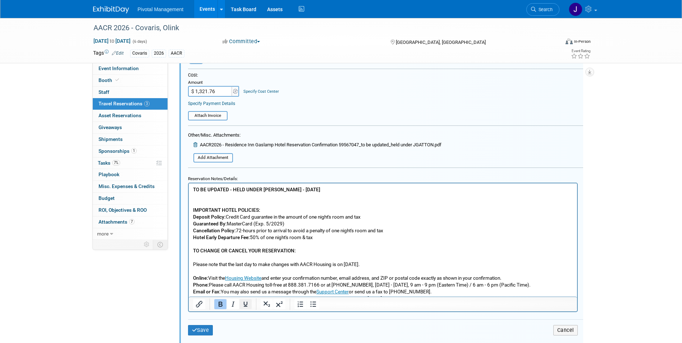
scroll to position [536, 0]
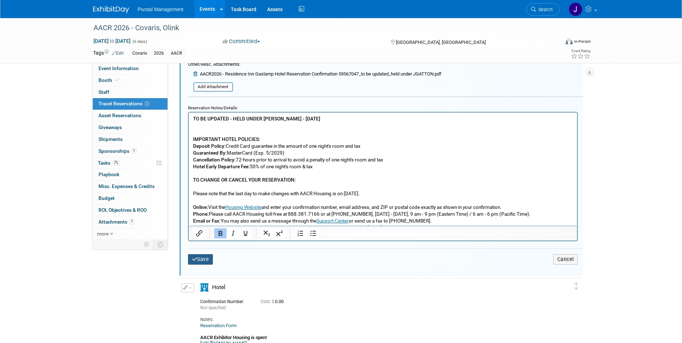
click at [204, 259] on button "Save" at bounding box center [200, 259] width 25 height 10
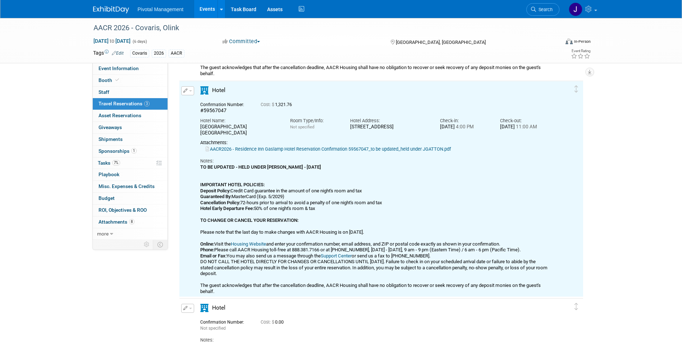
scroll to position [0, 0]
